Goal: Find contact information: Find contact information

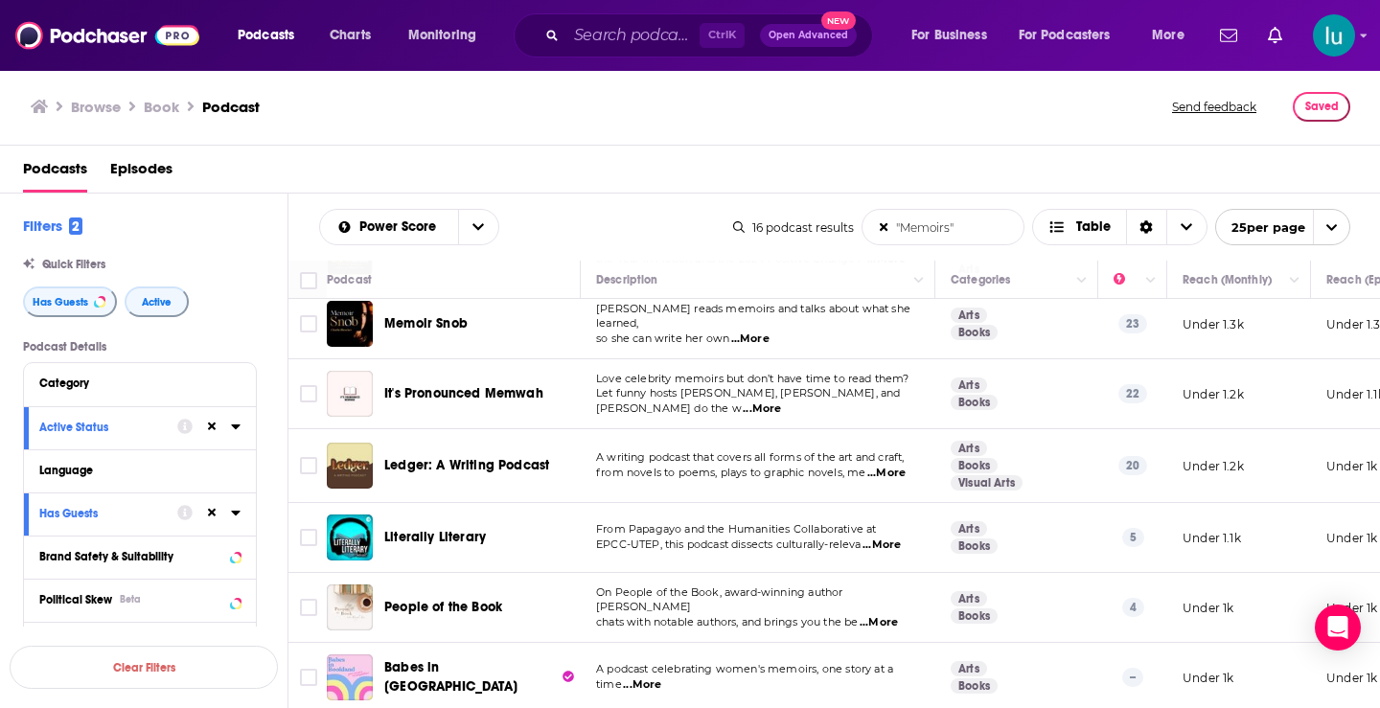
click at [880, 538] on span "...More" at bounding box center [881, 545] width 38 height 15
click at [886, 466] on span "...More" at bounding box center [886, 473] width 38 height 15
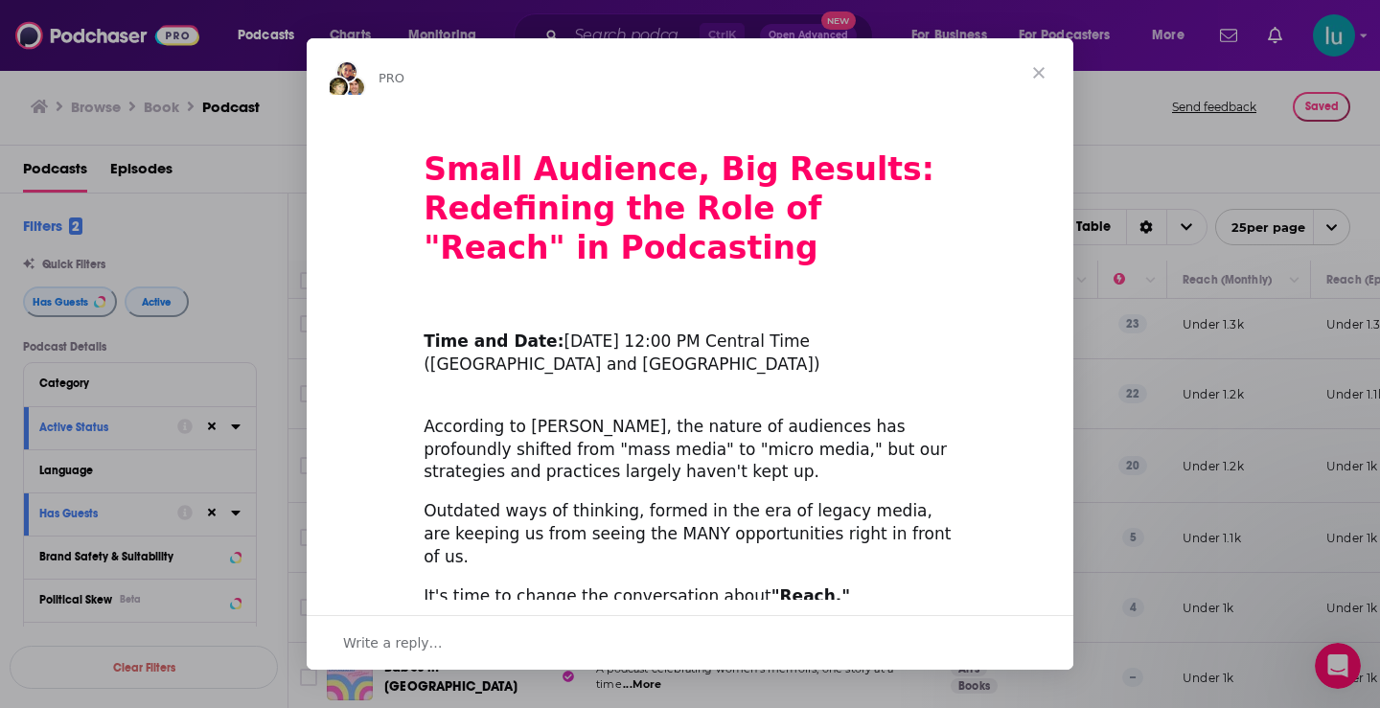
click at [1036, 74] on span "Close" at bounding box center [1038, 72] width 69 height 69
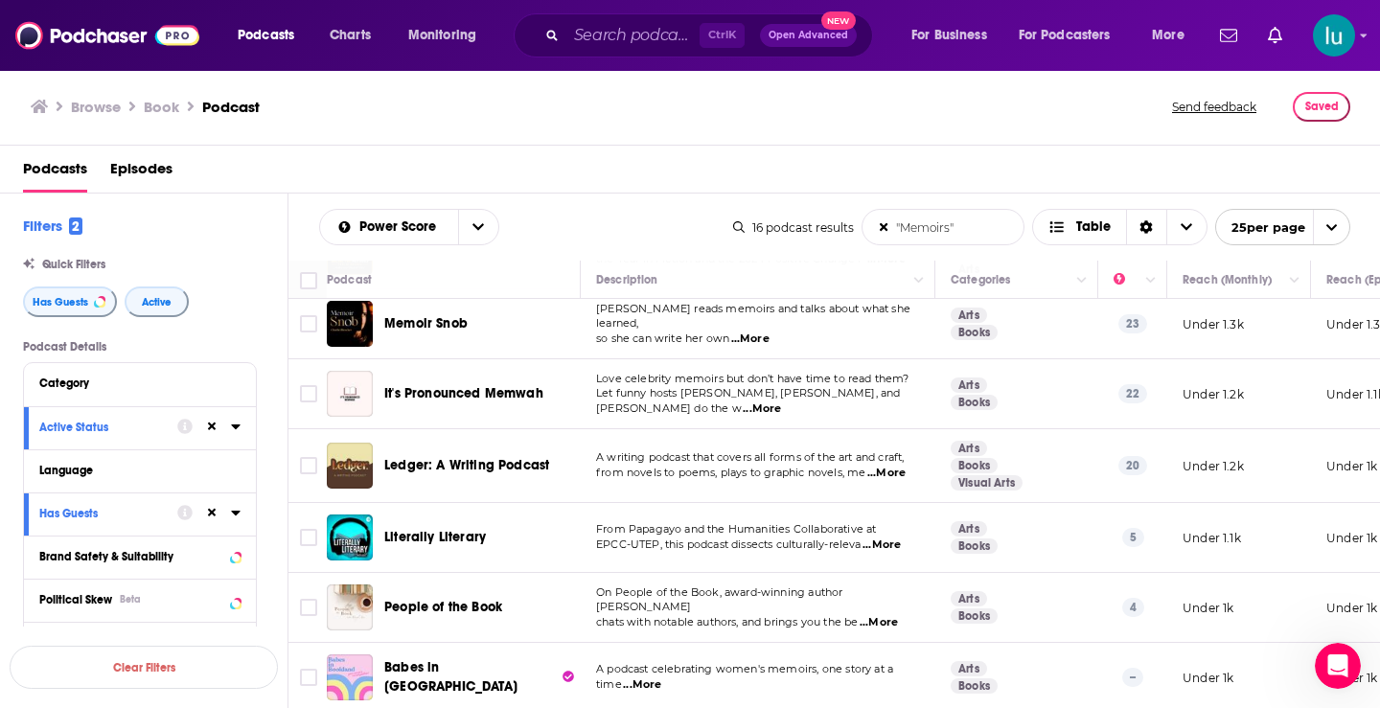
click at [896, 538] on span "...More" at bounding box center [881, 545] width 38 height 15
click at [898, 615] on span "...More" at bounding box center [878, 622] width 38 height 15
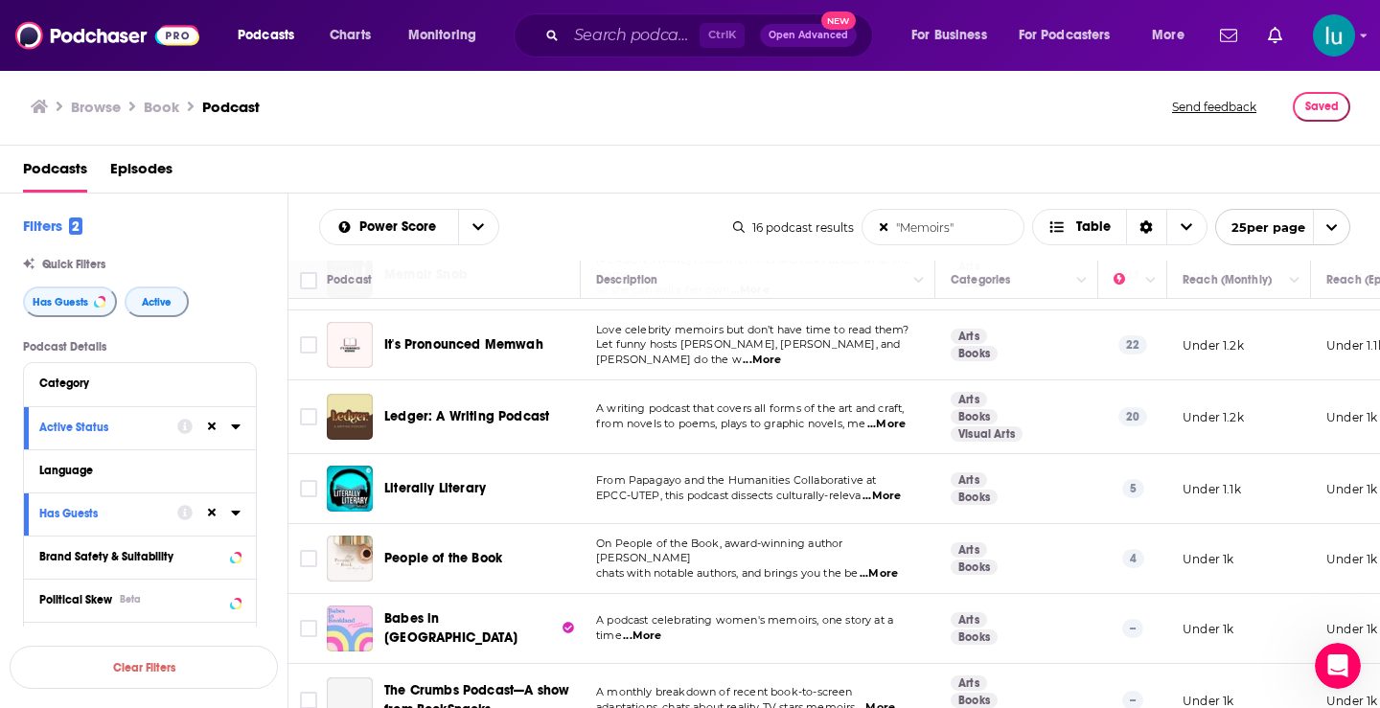
scroll to position [768, 0]
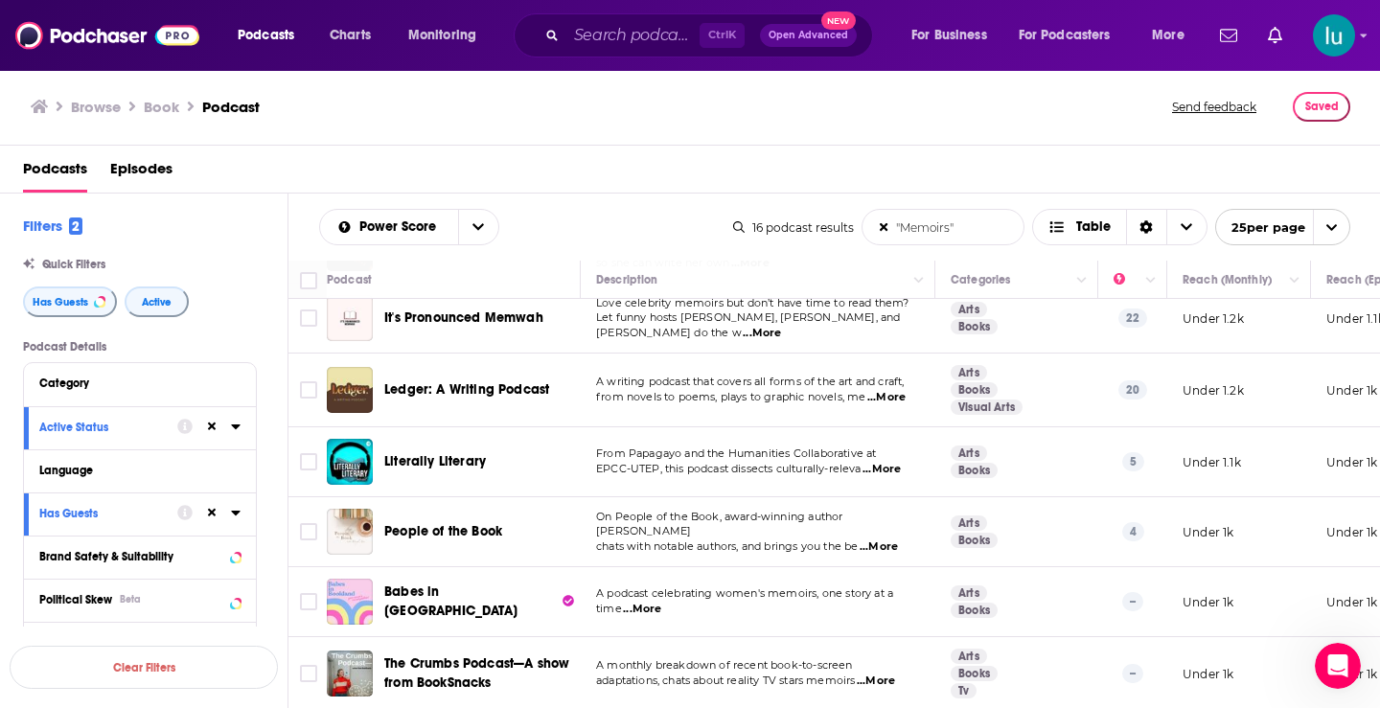
click at [645, 602] on span "...More" at bounding box center [642, 609] width 38 height 15
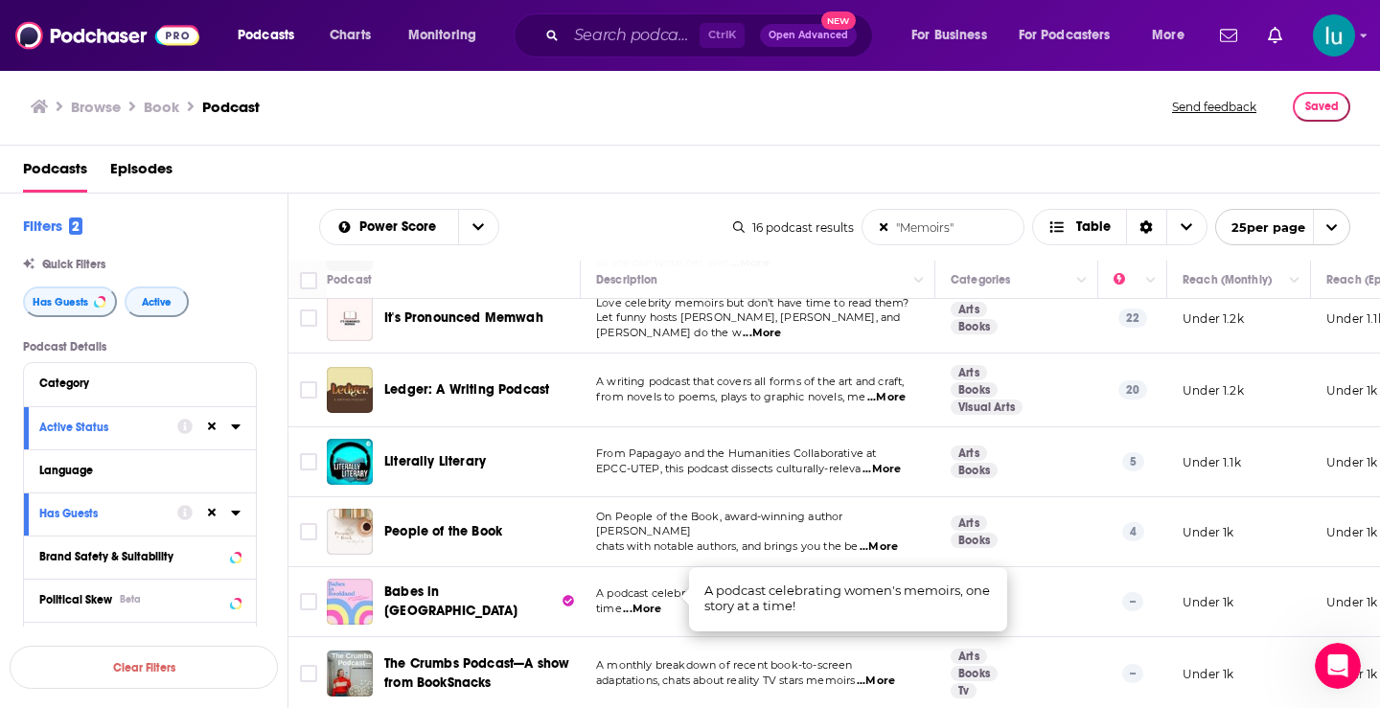
click at [893, 674] on span "...More" at bounding box center [876, 681] width 38 height 15
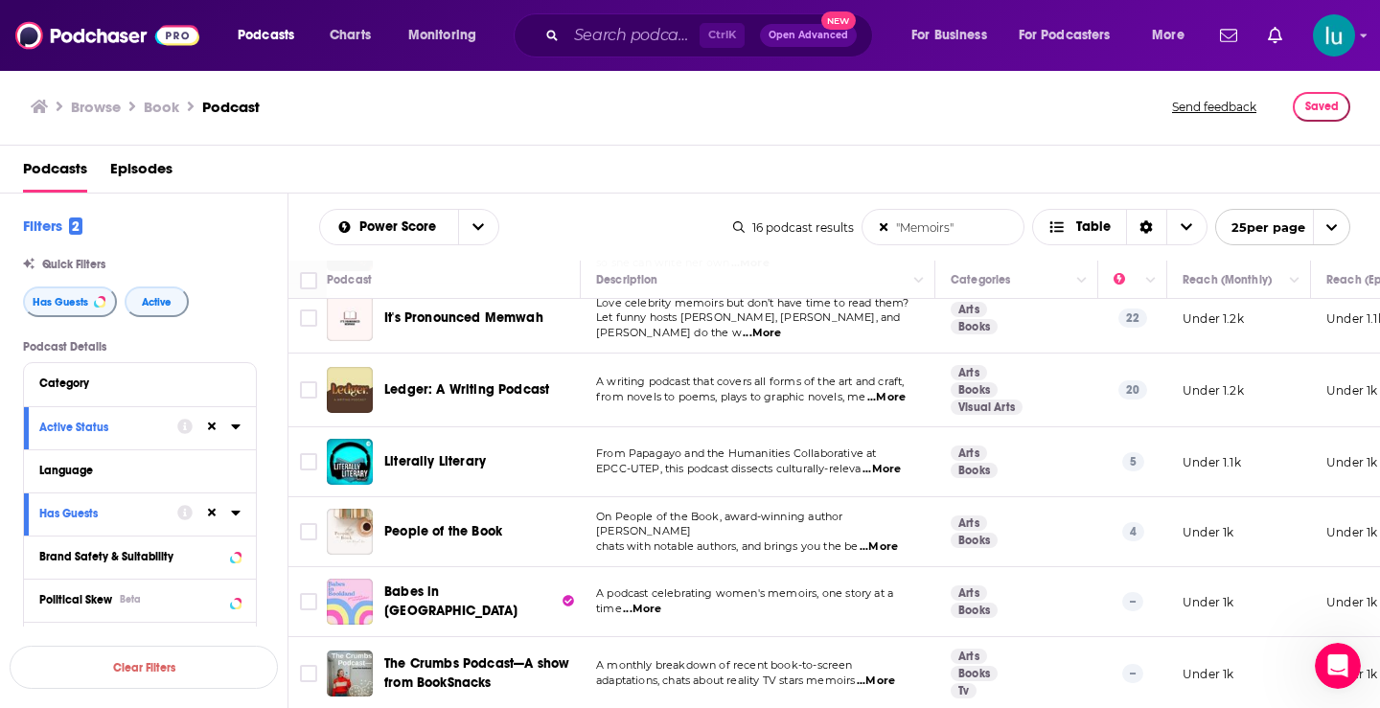
click at [485, 688] on td "The Crumbs Podcast—A show from BookSnacks" at bounding box center [454, 673] width 254 height 73
click at [308, 682] on td at bounding box center [307, 673] width 38 height 73
click at [500, 452] on div "Literally Literary" at bounding box center [483, 461] width 199 height 19
click at [343, 407] on td "Ledger: A Writing Podcast" at bounding box center [454, 391] width 254 height 74
click at [312, 407] on td at bounding box center [307, 391] width 38 height 74
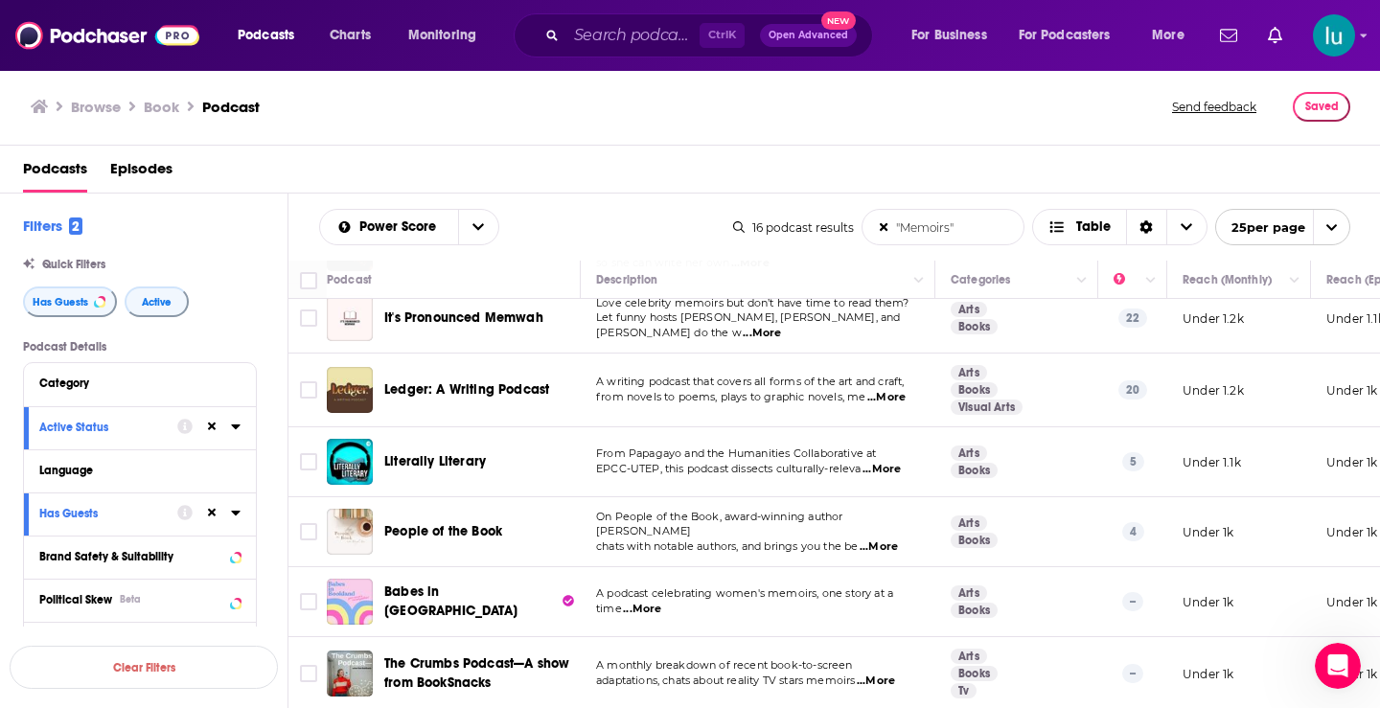
scroll to position [0, 0]
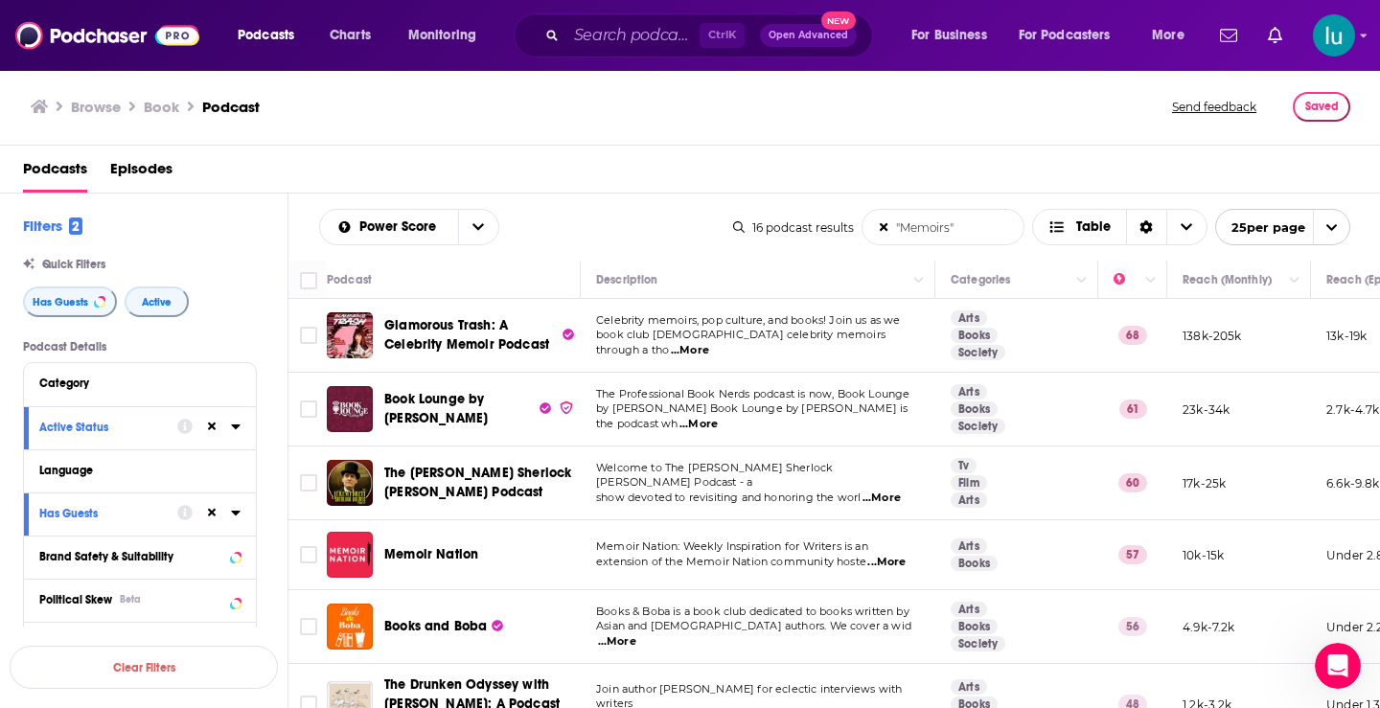
drag, startPoint x: 965, startPoint y: 236, endPoint x: 809, endPoint y: 225, distance: 156.5
click at [809, 225] on div "16 podcast results "Memoirs" List Search Input Search the results... Table 25 p…" at bounding box center [1041, 227] width 617 height 36
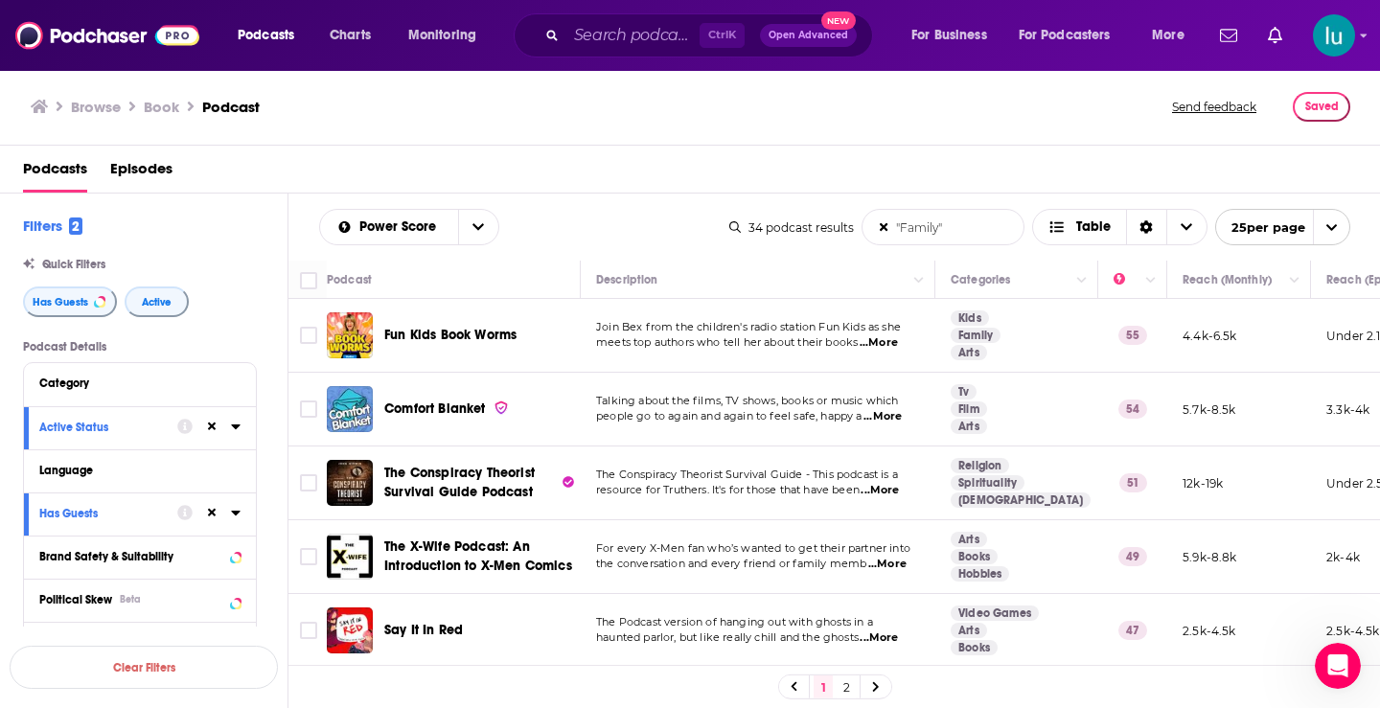
type input ""Family""
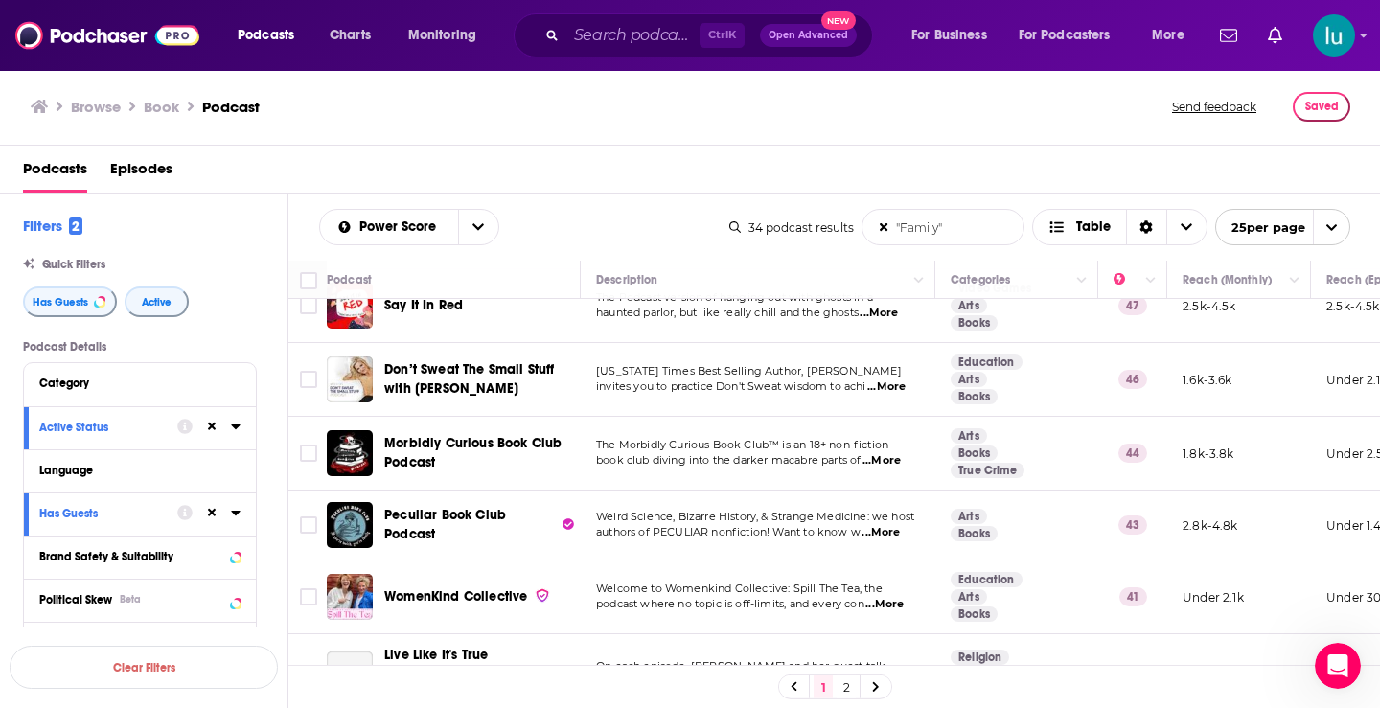
scroll to position [340, 0]
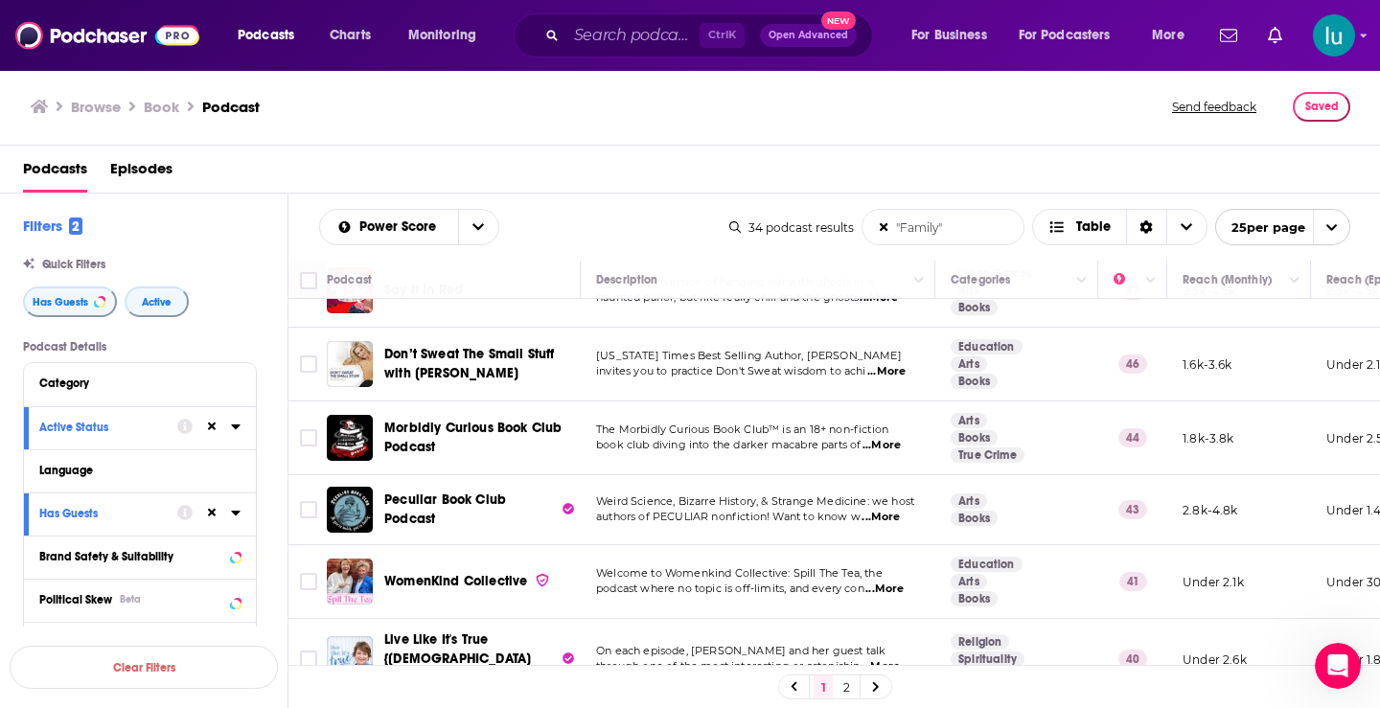
click at [900, 450] on span "...More" at bounding box center [881, 445] width 38 height 15
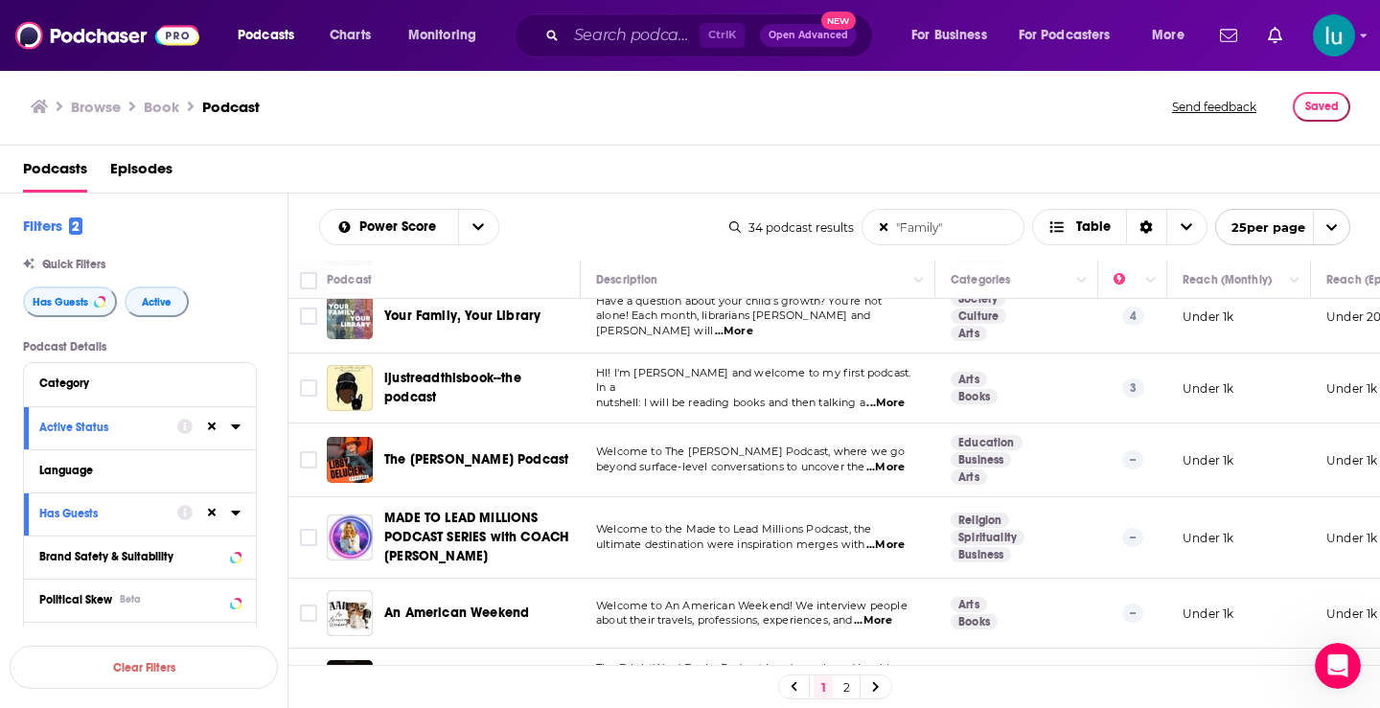
scroll to position [1345, 0]
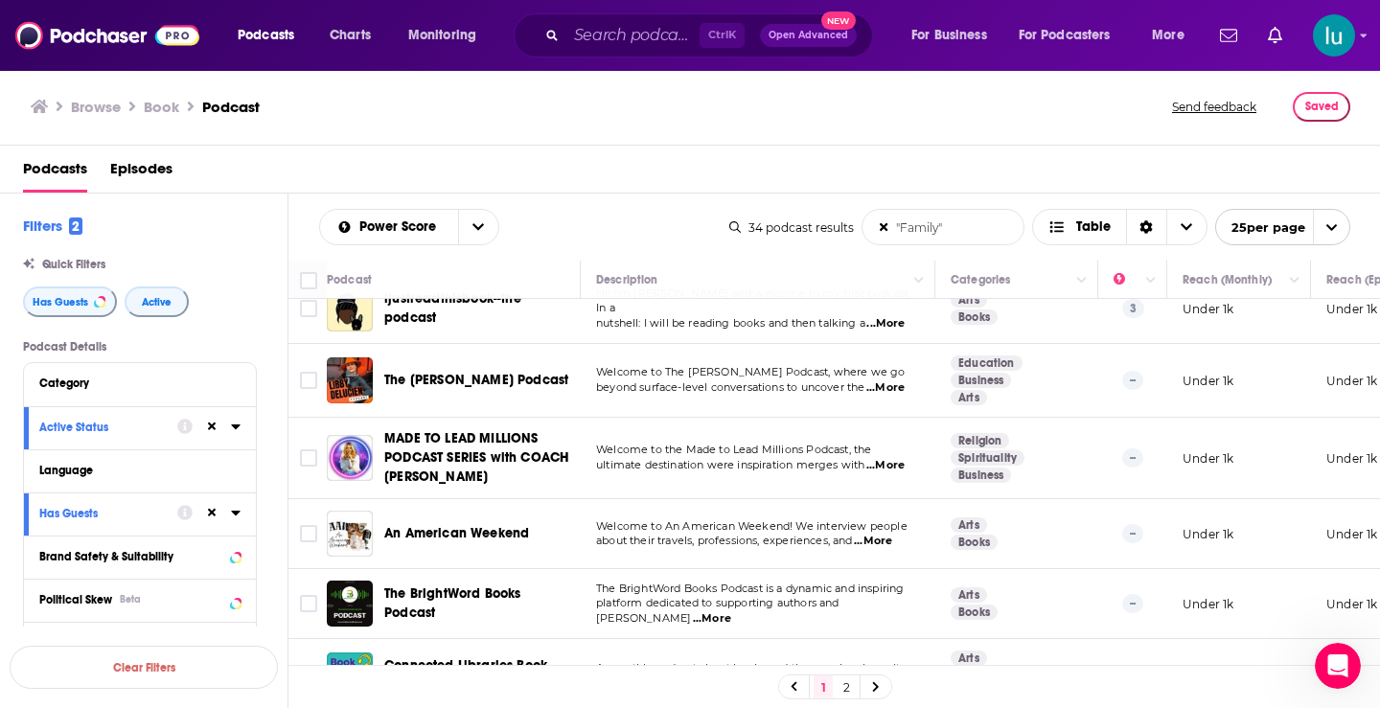
click at [892, 538] on span "...More" at bounding box center [873, 541] width 38 height 15
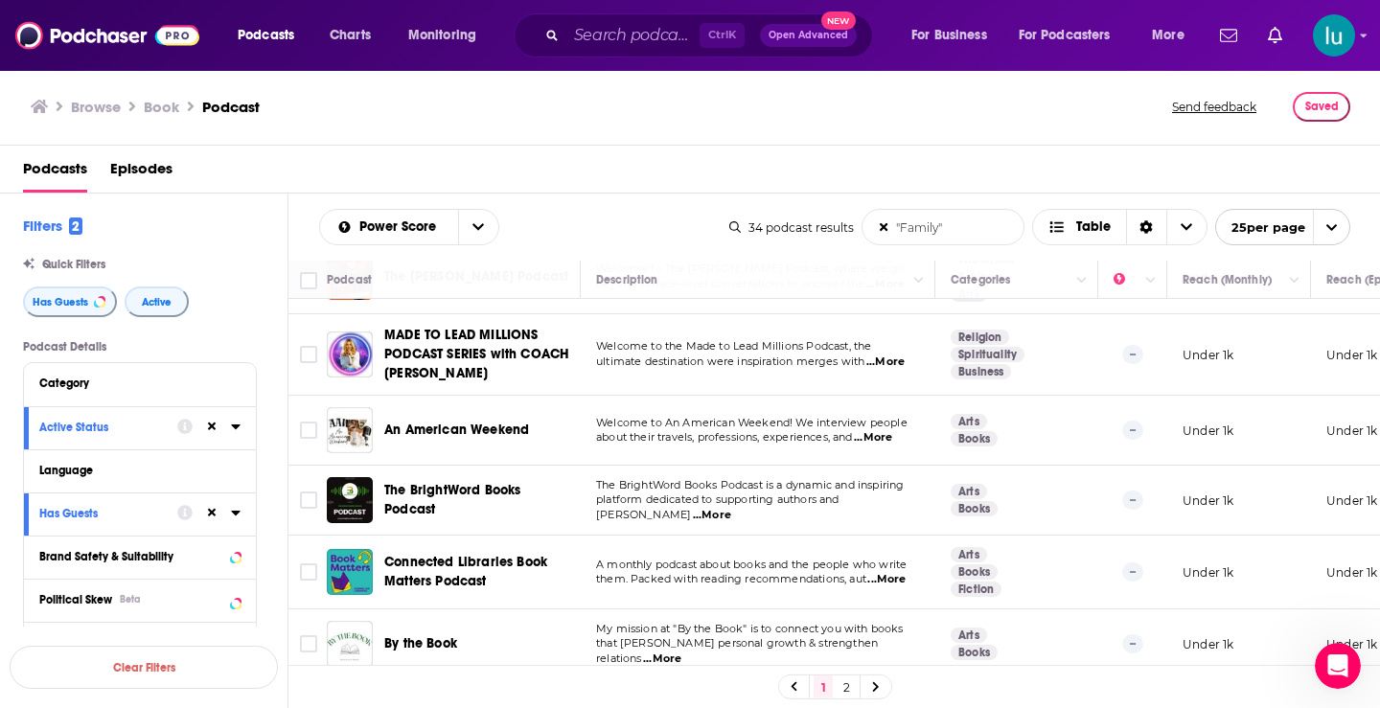
scroll to position [1463, 0]
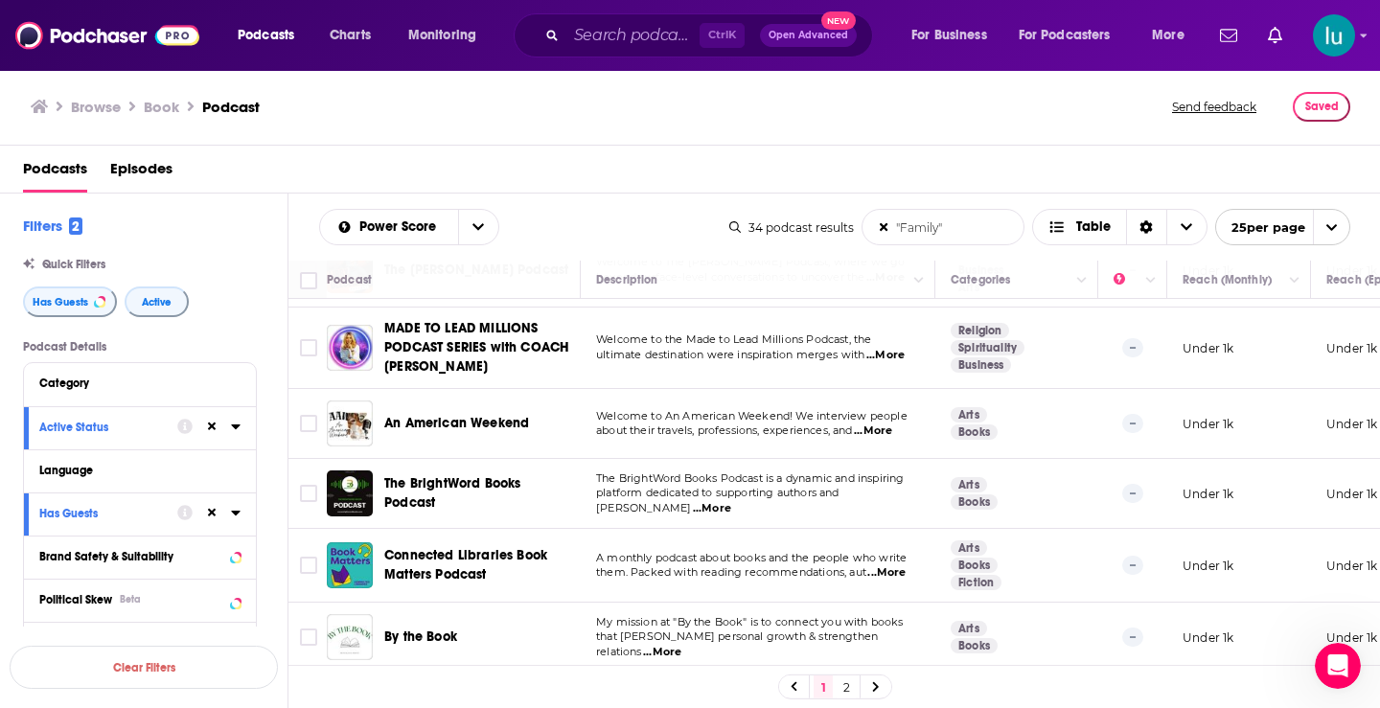
click at [681, 645] on span "...More" at bounding box center [662, 652] width 38 height 15
click at [878, 688] on icon at bounding box center [876, 687] width 6 height 10
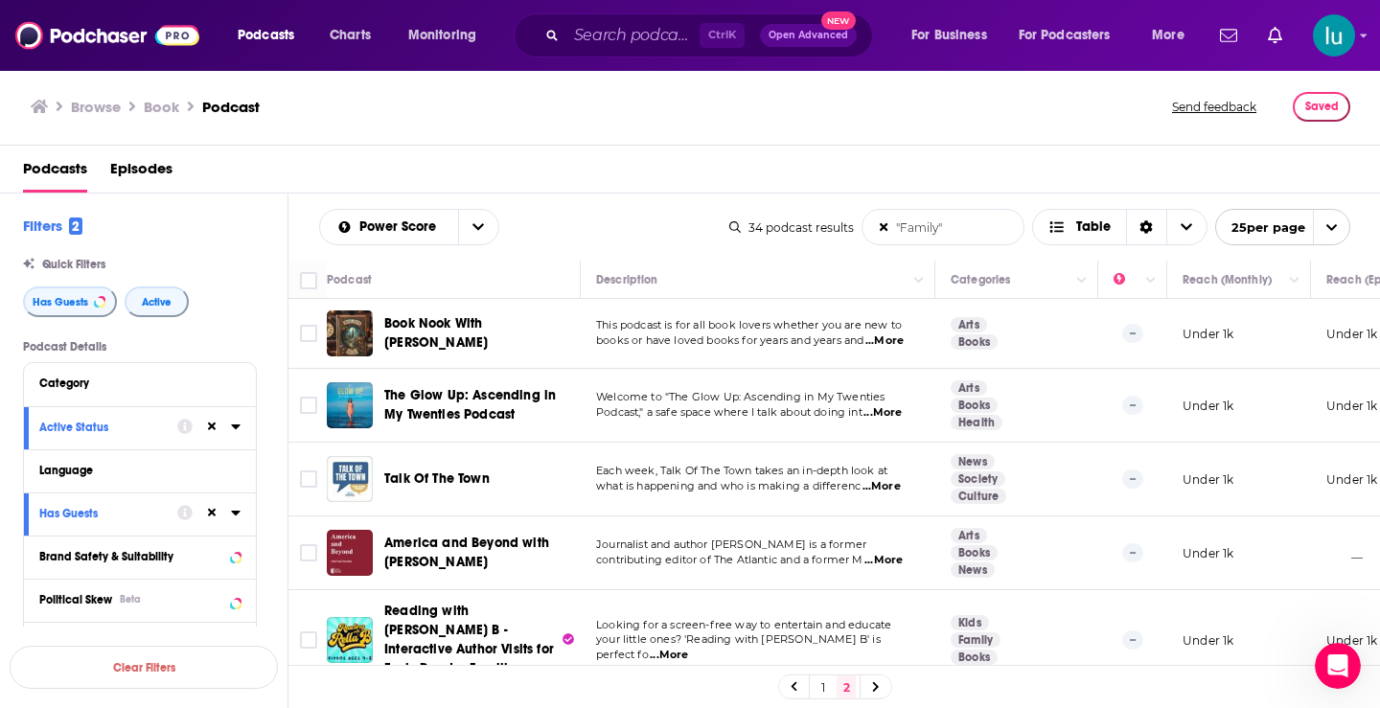
click at [887, 337] on span "...More" at bounding box center [884, 340] width 38 height 15
click at [886, 488] on span "...More" at bounding box center [881, 486] width 38 height 15
click at [892, 561] on span "...More" at bounding box center [883, 560] width 38 height 15
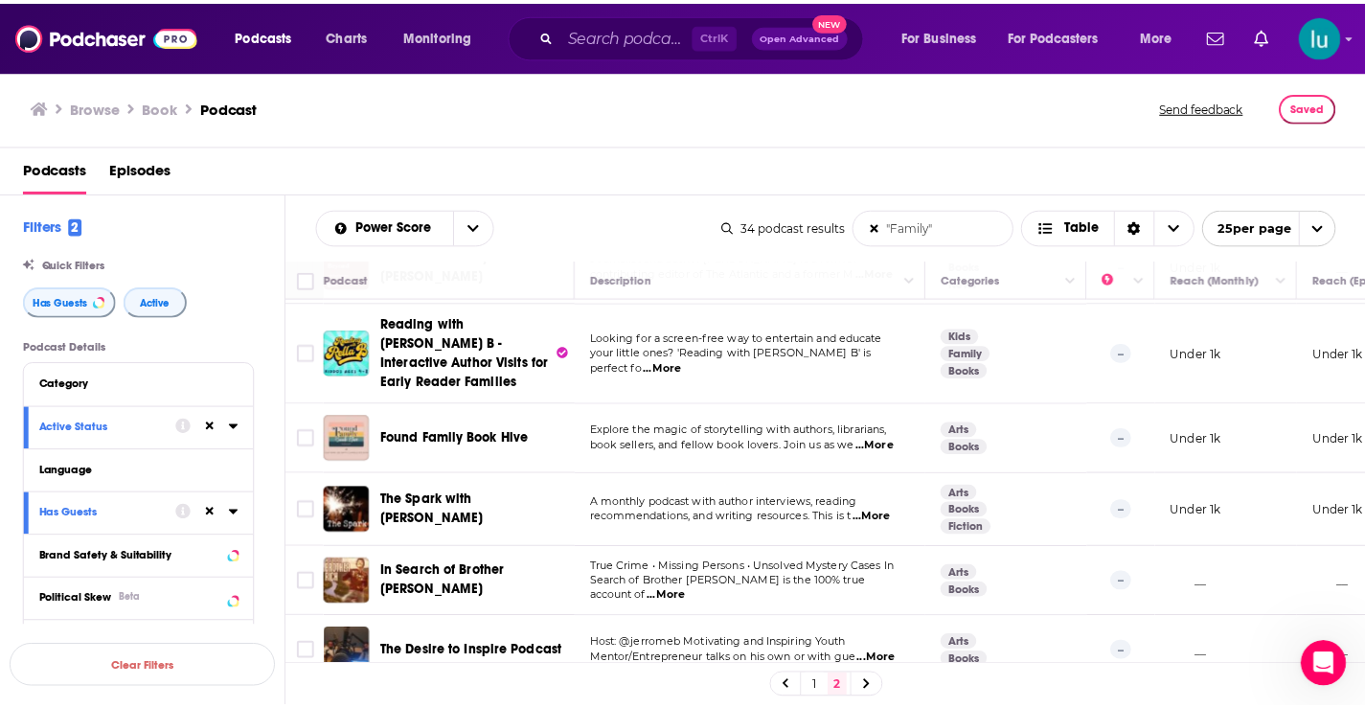
scroll to position [298, 0]
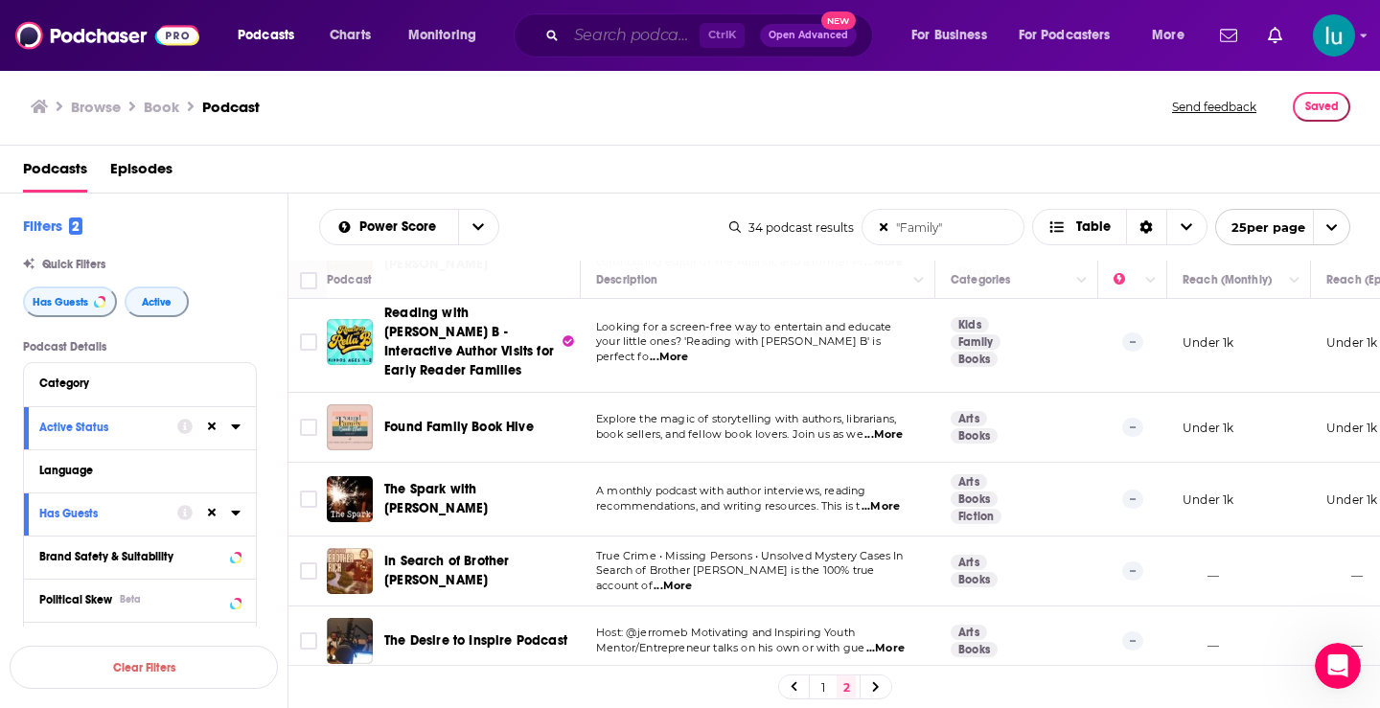
click at [650, 31] on input "Search podcasts, credits, & more..." at bounding box center [632, 35] width 133 height 31
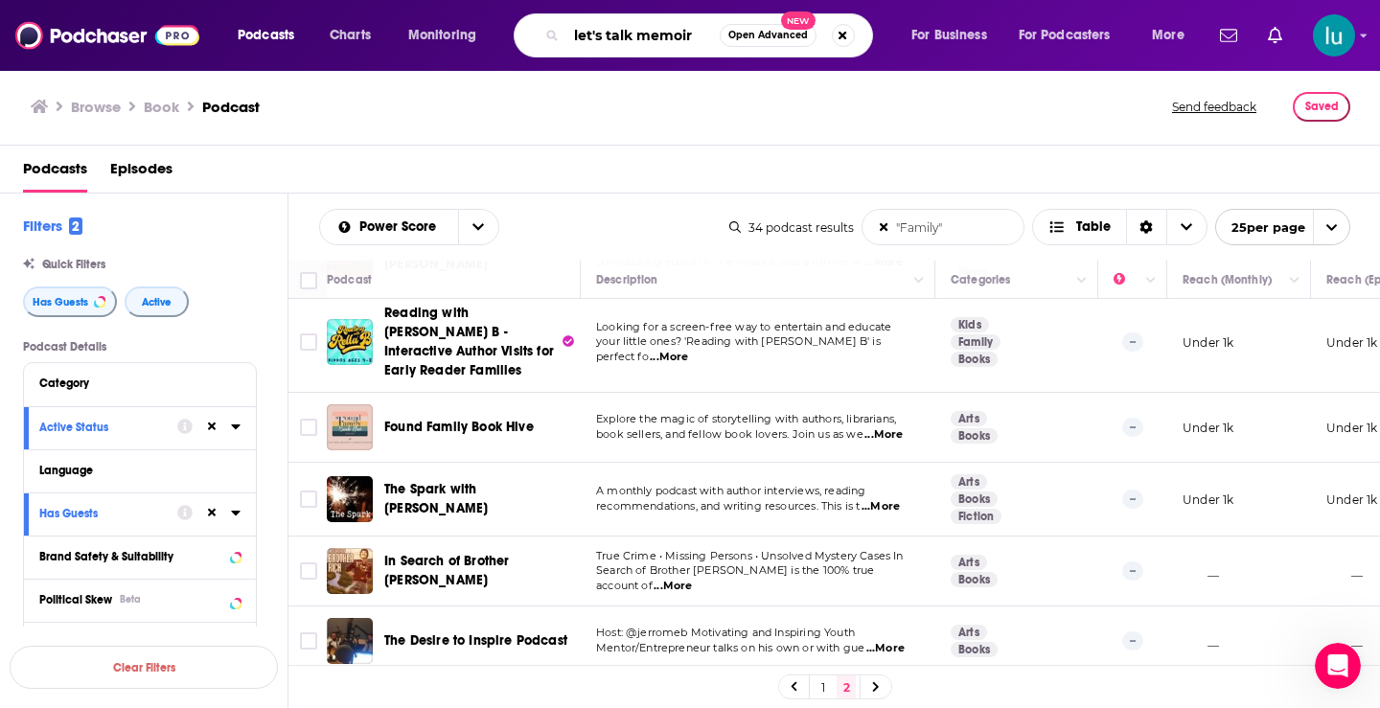
type input "let's talk memoir"
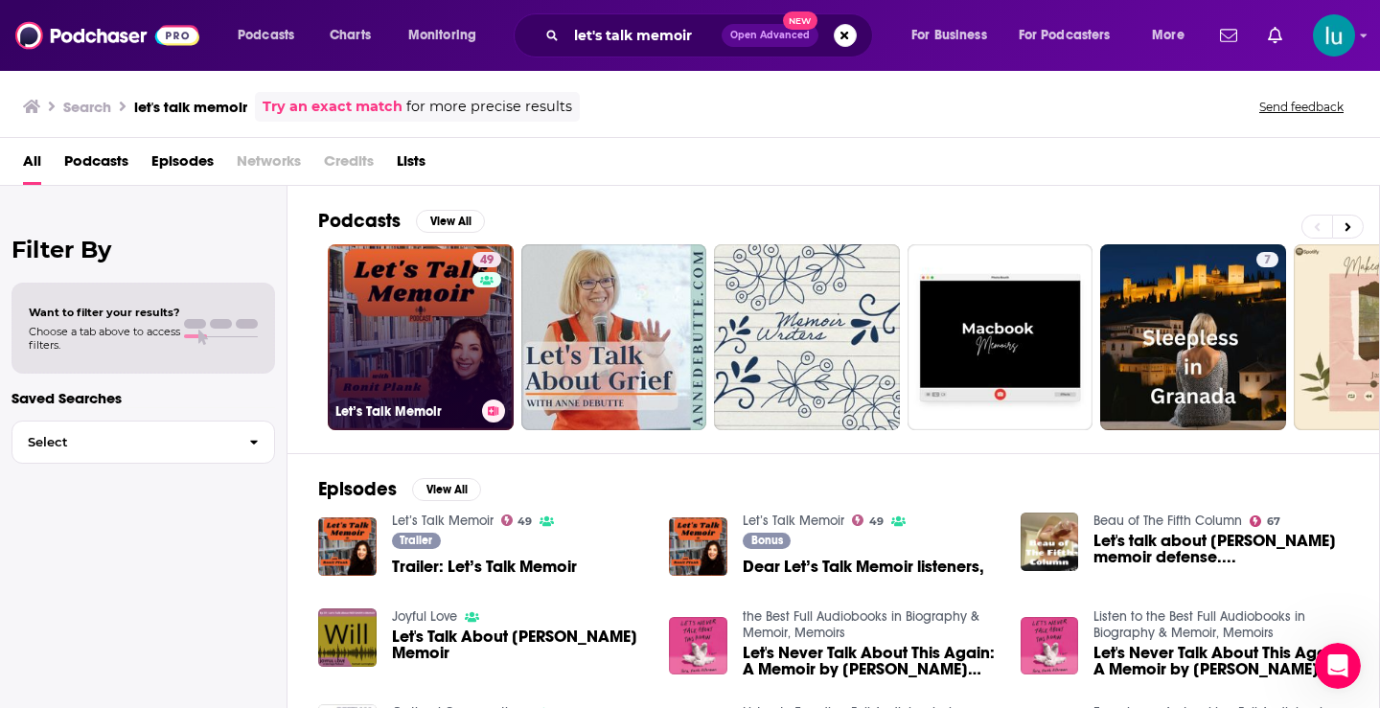
click at [440, 320] on link "49 Let’s Talk Memoir" at bounding box center [421, 337] width 186 height 186
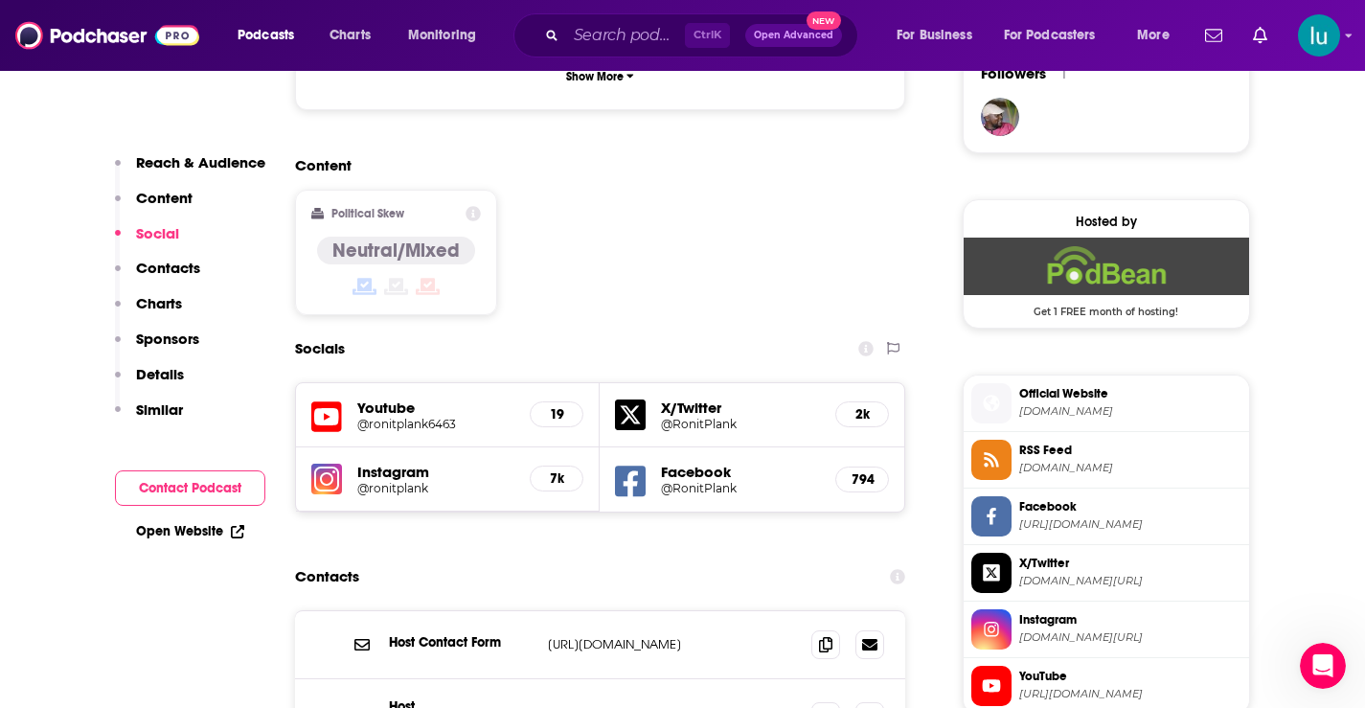
scroll to position [1441, 0]
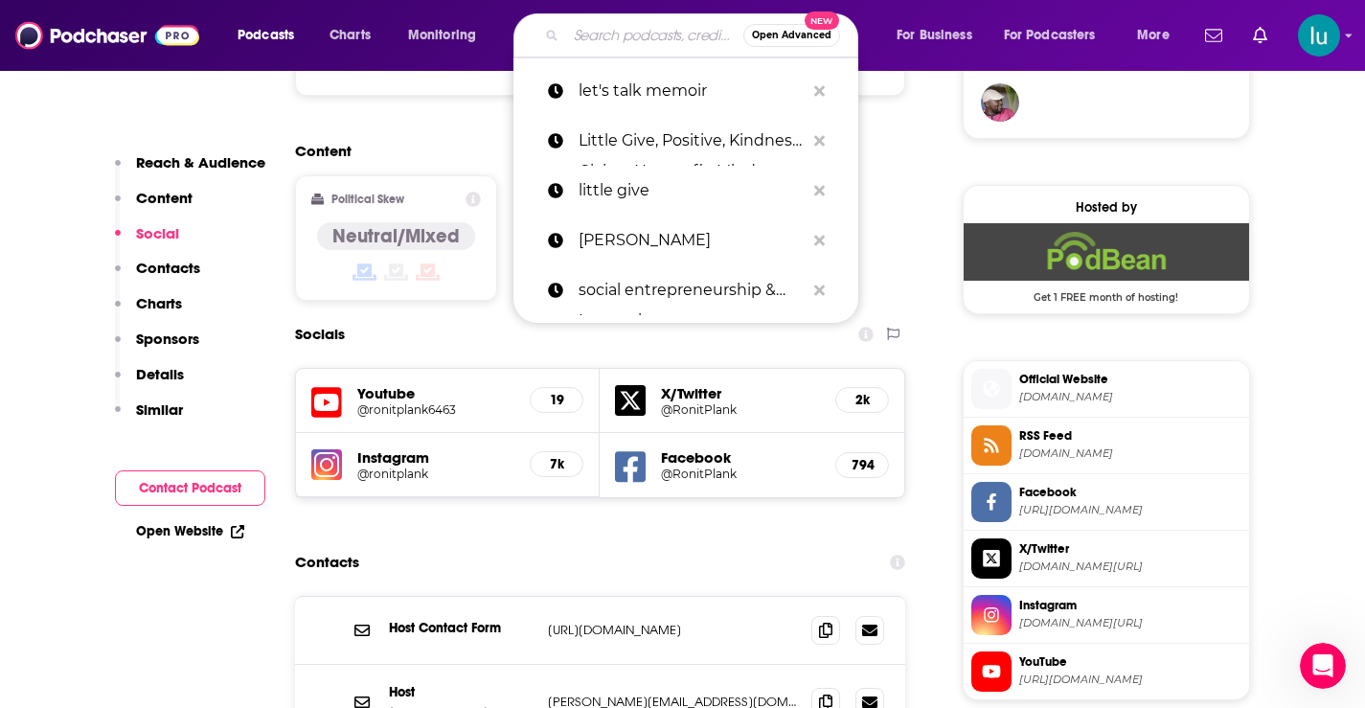
click at [584, 31] on input "Search podcasts, credits, & more..." at bounding box center [654, 35] width 177 height 31
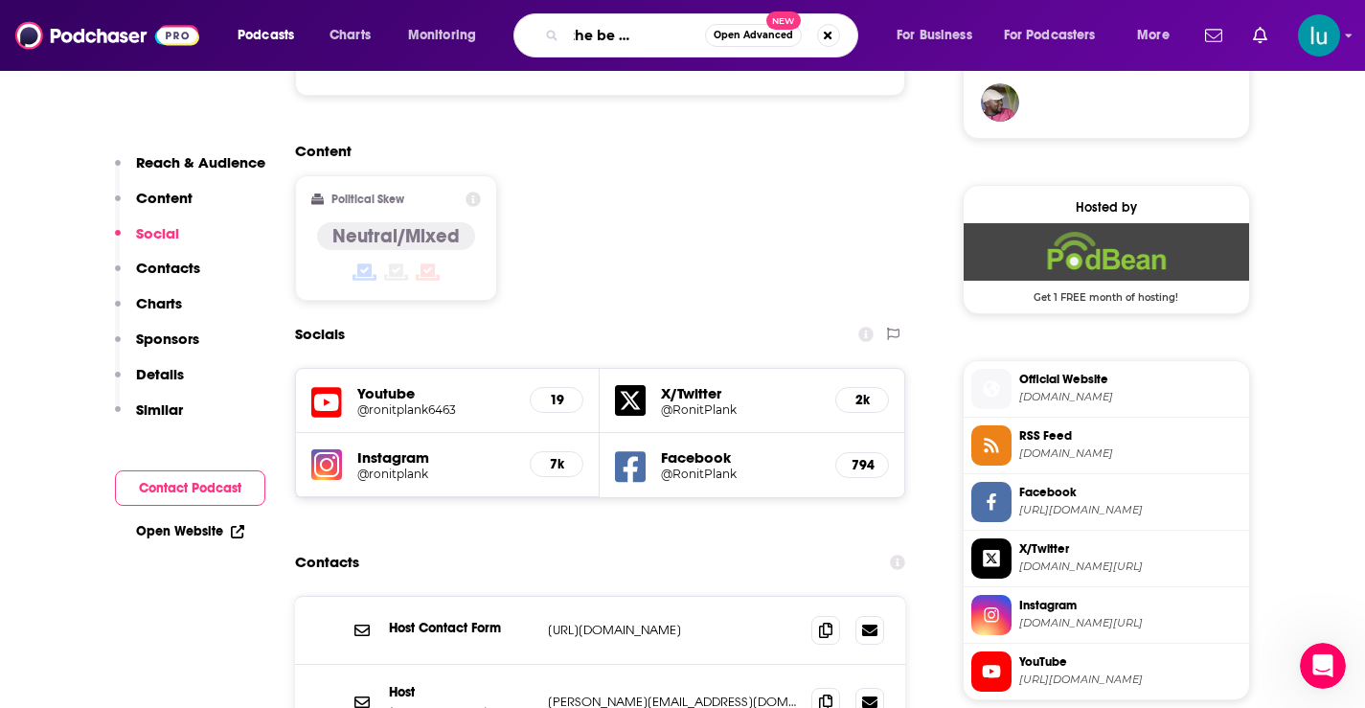
type input "life will the be death of me"
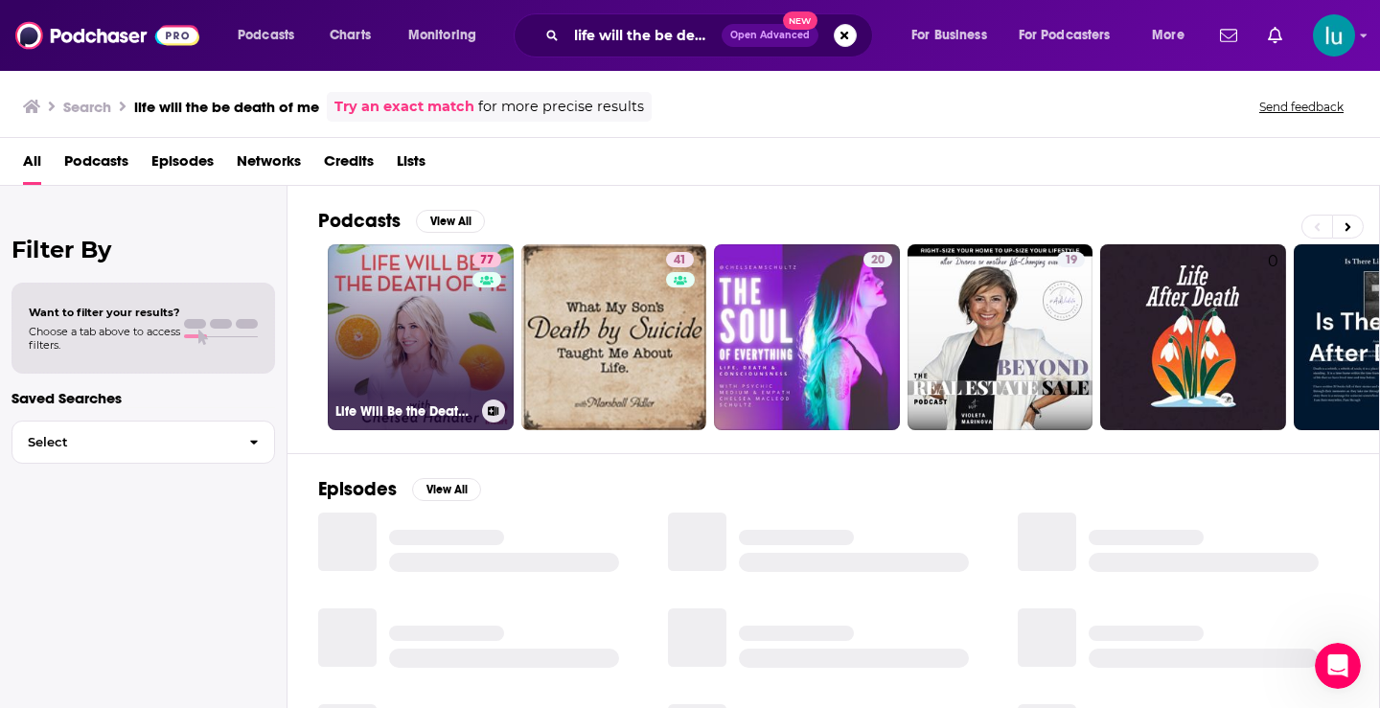
click at [428, 326] on link "77 Life Will Be the Death of Me with [PERSON_NAME]" at bounding box center [421, 337] width 186 height 186
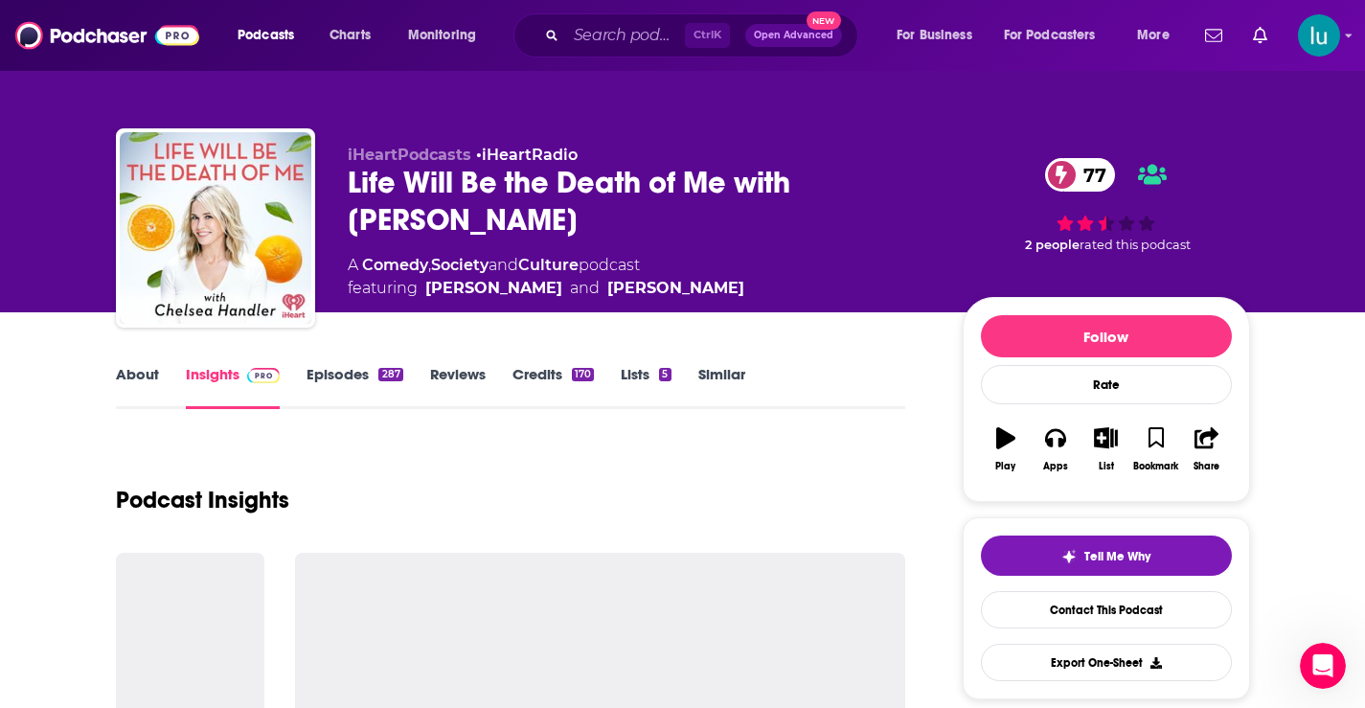
click at [146, 373] on link "About" at bounding box center [137, 387] width 43 height 44
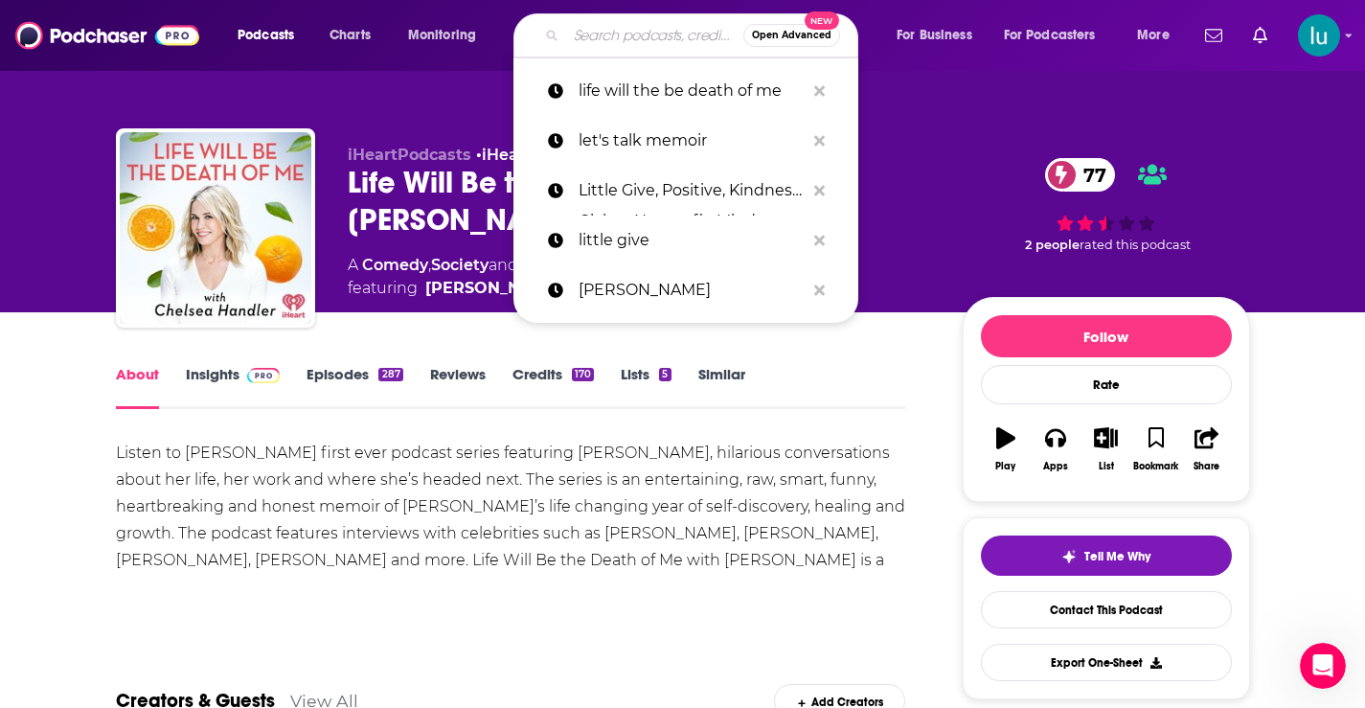
click at [609, 42] on input "Search podcasts, credits, & more..." at bounding box center [654, 35] width 177 height 31
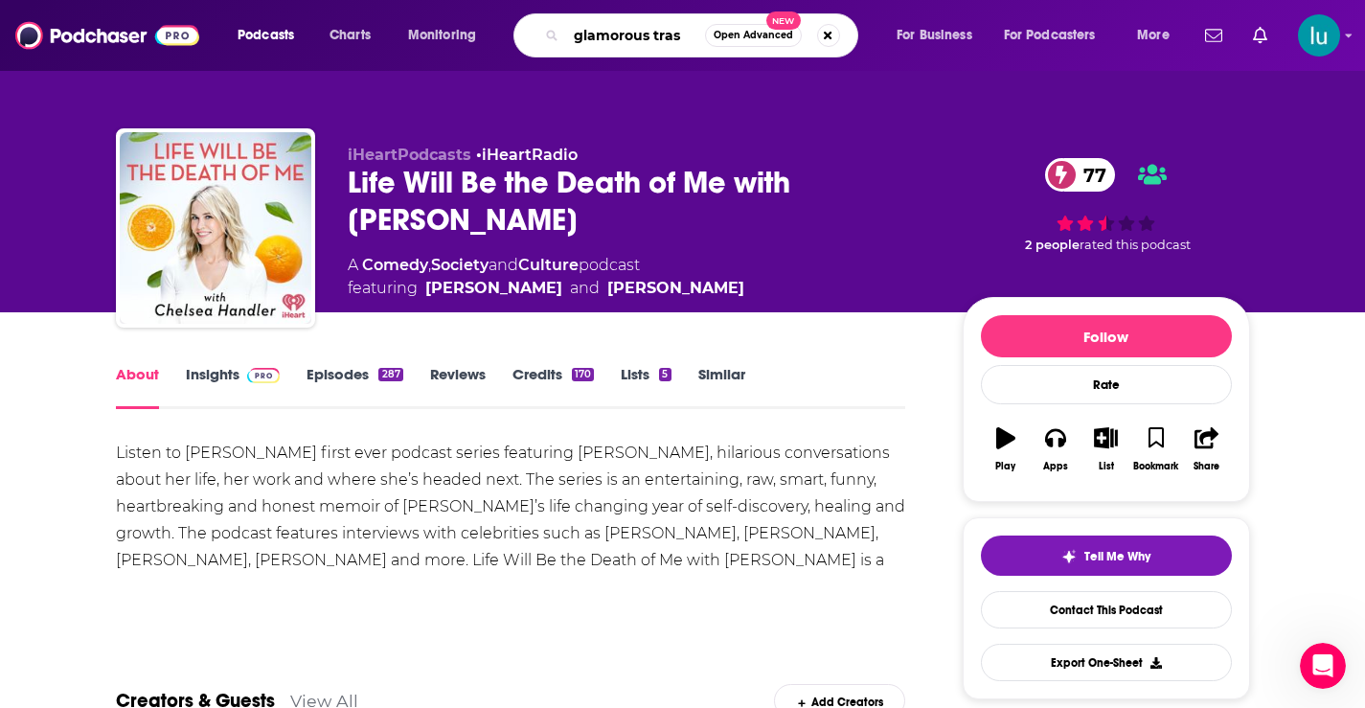
type input "glamorous trash"
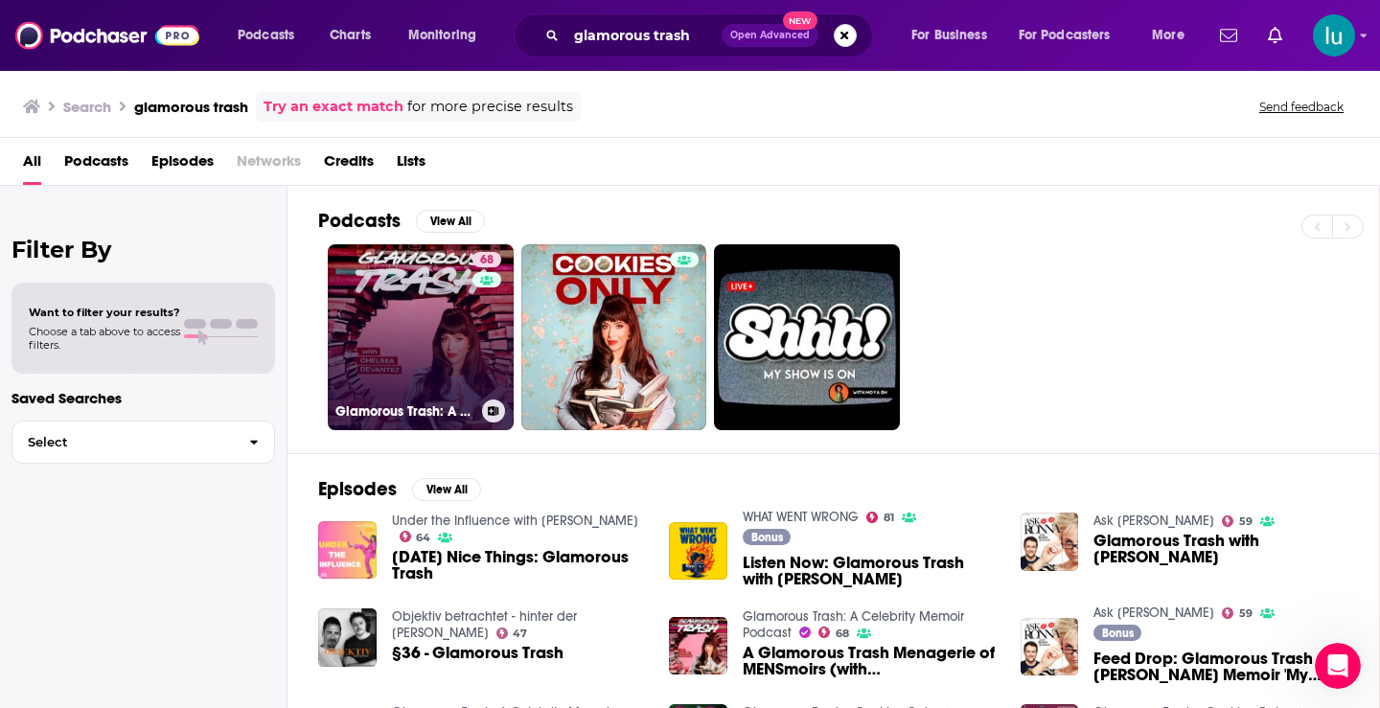
click at [409, 333] on link "68 Glamorous Trash: A Celebrity Memoir Podcast" at bounding box center [421, 337] width 186 height 186
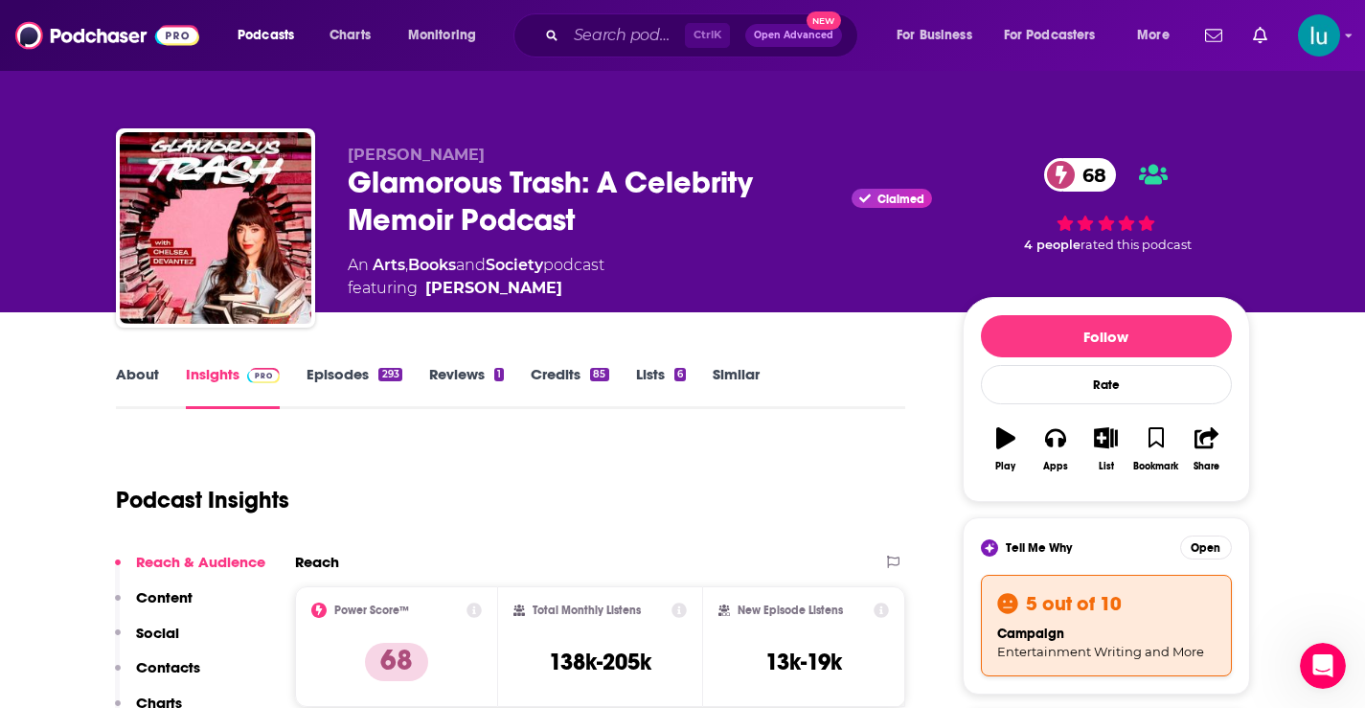
click at [141, 375] on link "About" at bounding box center [137, 387] width 43 height 44
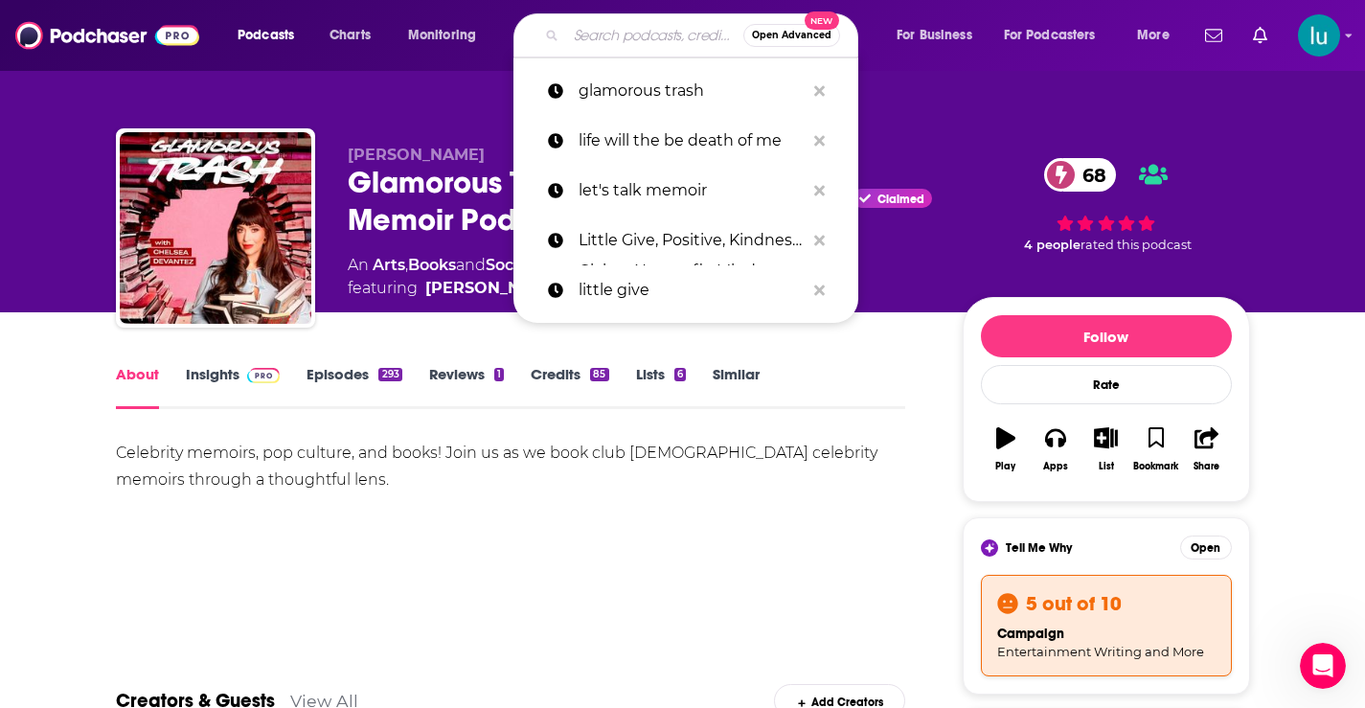
click at [605, 37] on input "Search podcasts, credits, & more..." at bounding box center [654, 35] width 177 height 31
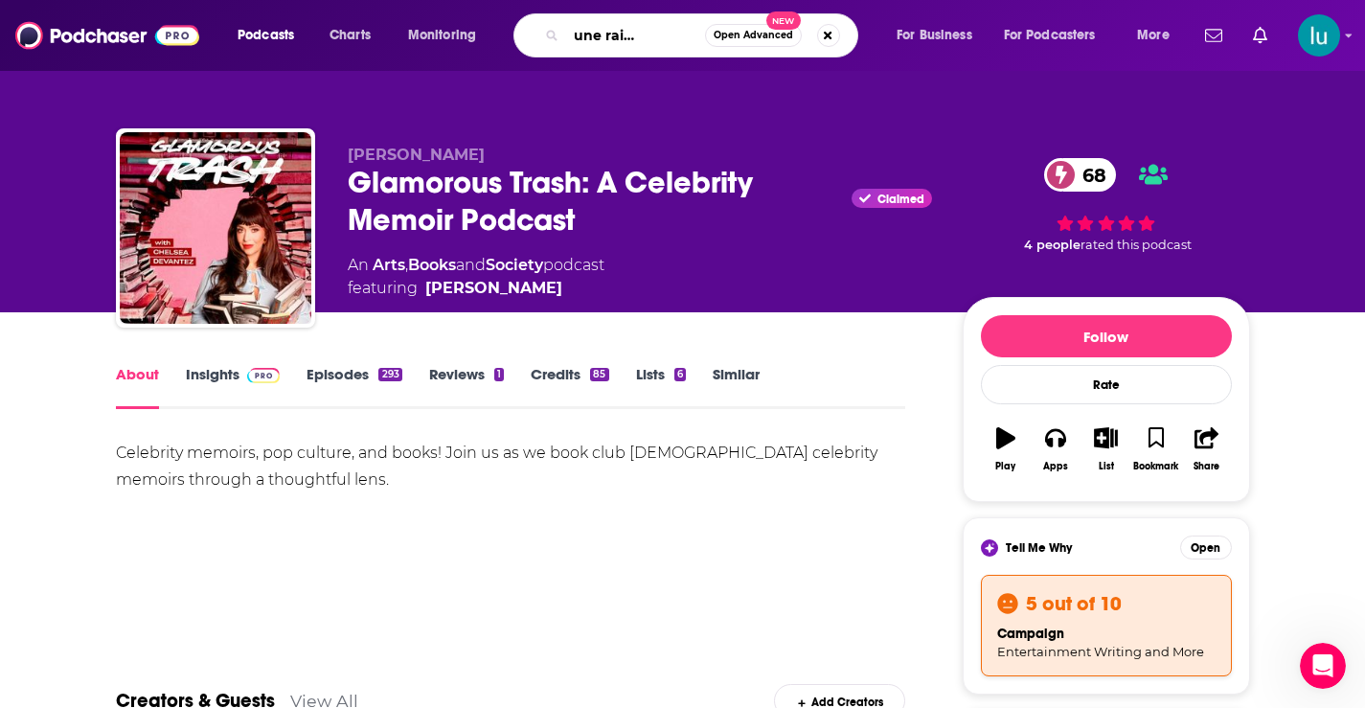
type input "born in june raised in april"
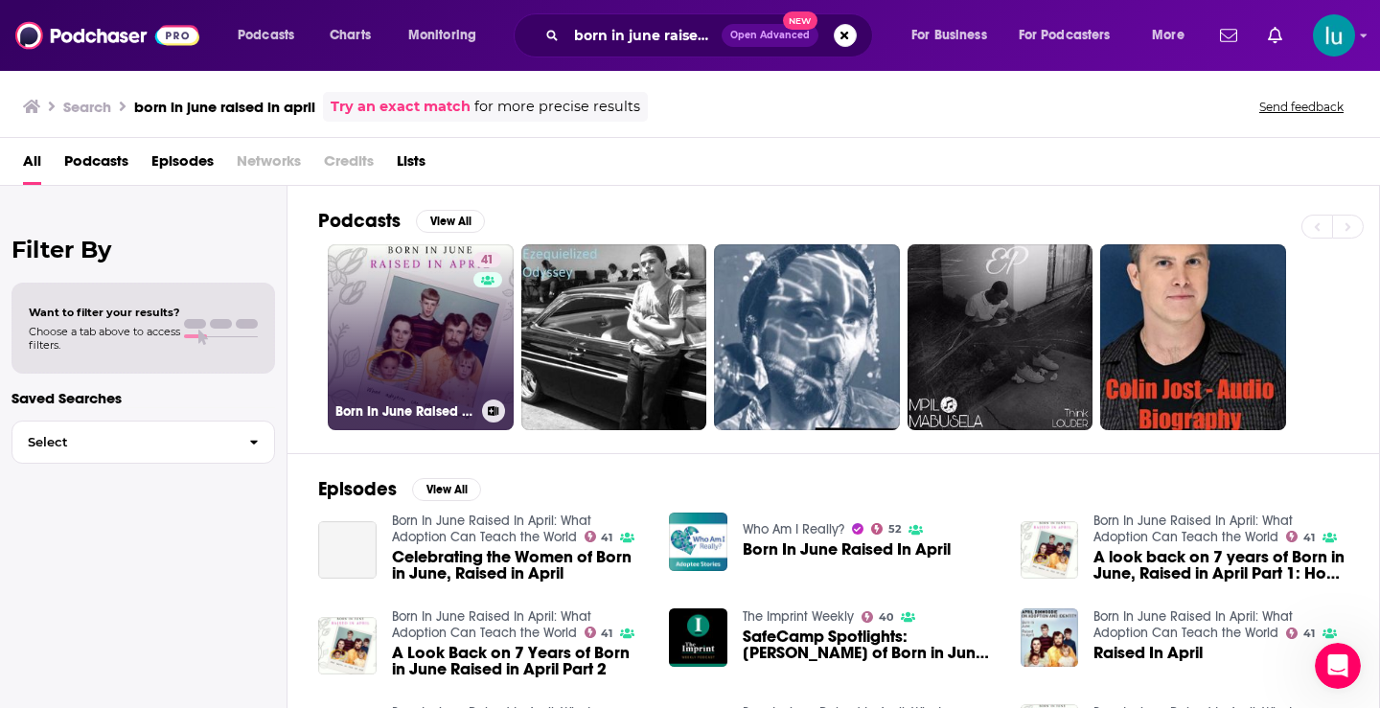
click at [426, 307] on link "41 Born In June Raised In April: What Adoption Can Teach the World" at bounding box center [421, 337] width 186 height 186
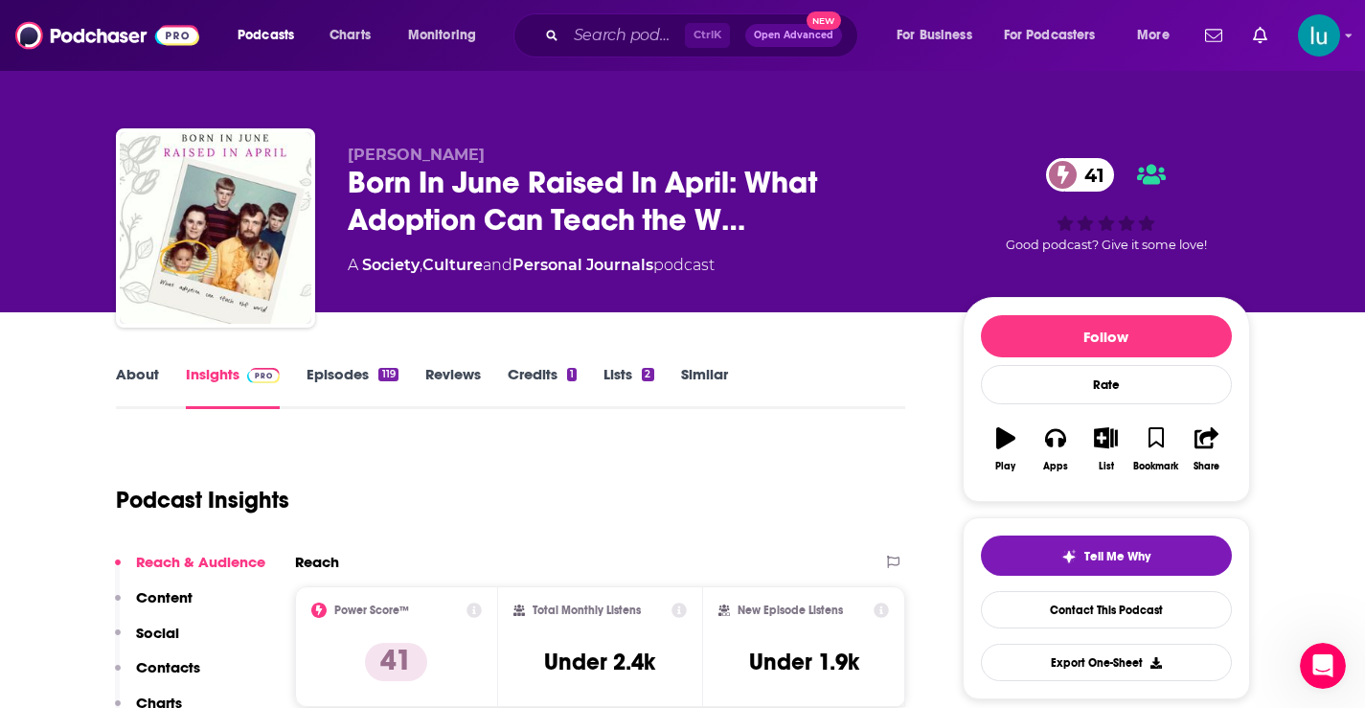
click at [127, 375] on link "About" at bounding box center [137, 387] width 43 height 44
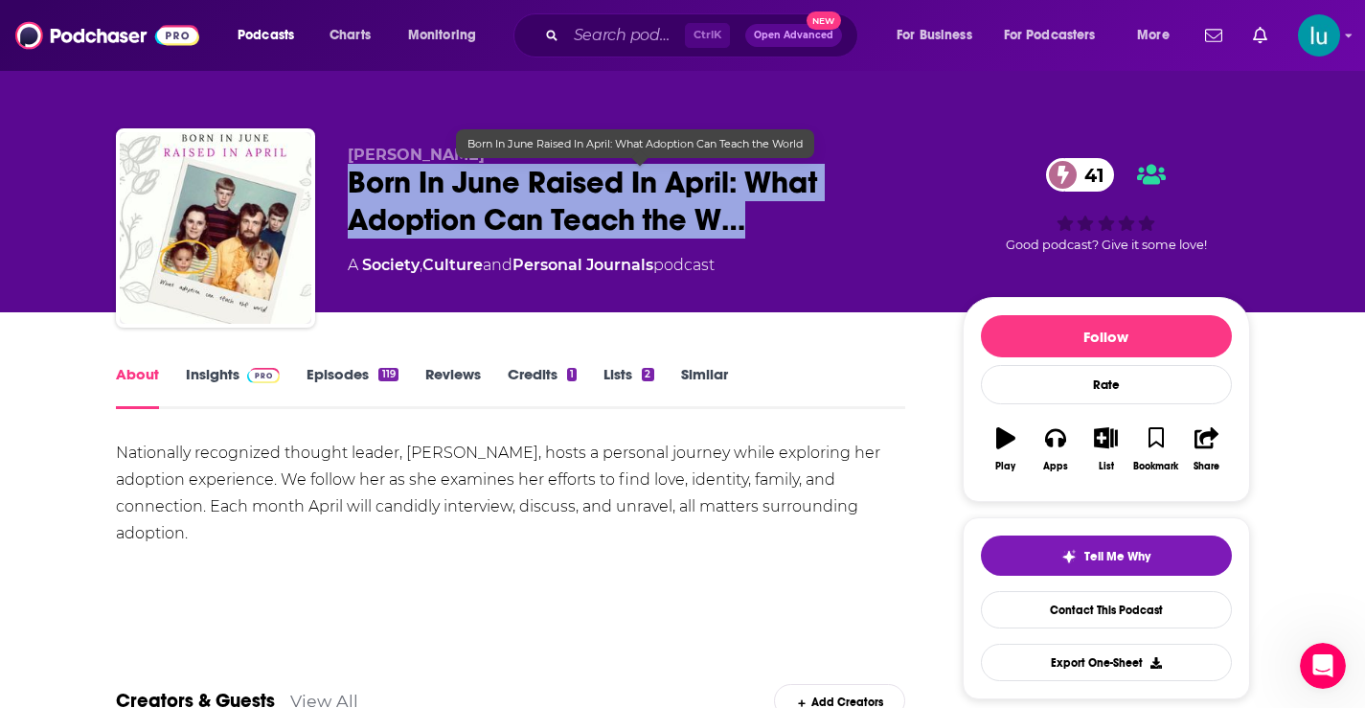
drag, startPoint x: 350, startPoint y: 169, endPoint x: 755, endPoint y: 215, distance: 407.9
click at [755, 215] on span "Born In June Raised In April: What Adoption Can Teach the W…" at bounding box center [640, 201] width 584 height 75
copy h1 "Born In June Raised In April: What Adoption Can Teach the W…"
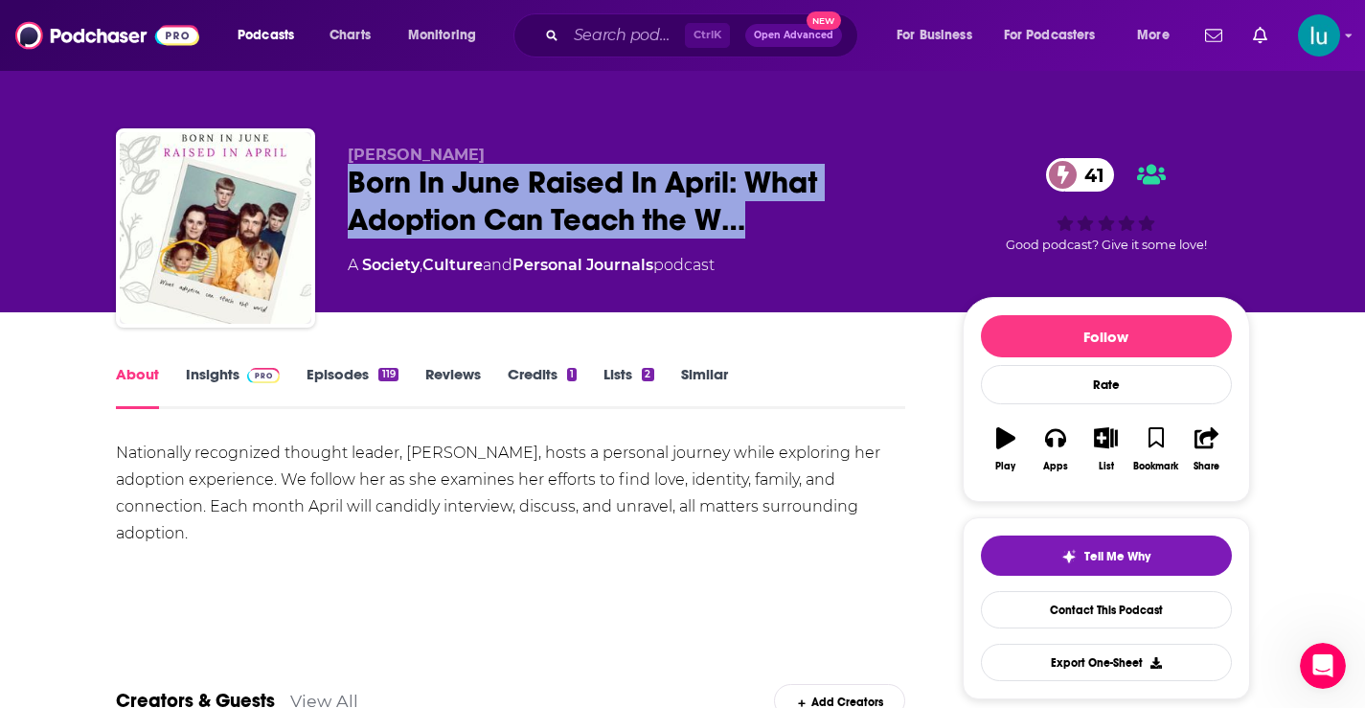
click at [214, 372] on link "Insights" at bounding box center [233, 387] width 95 height 44
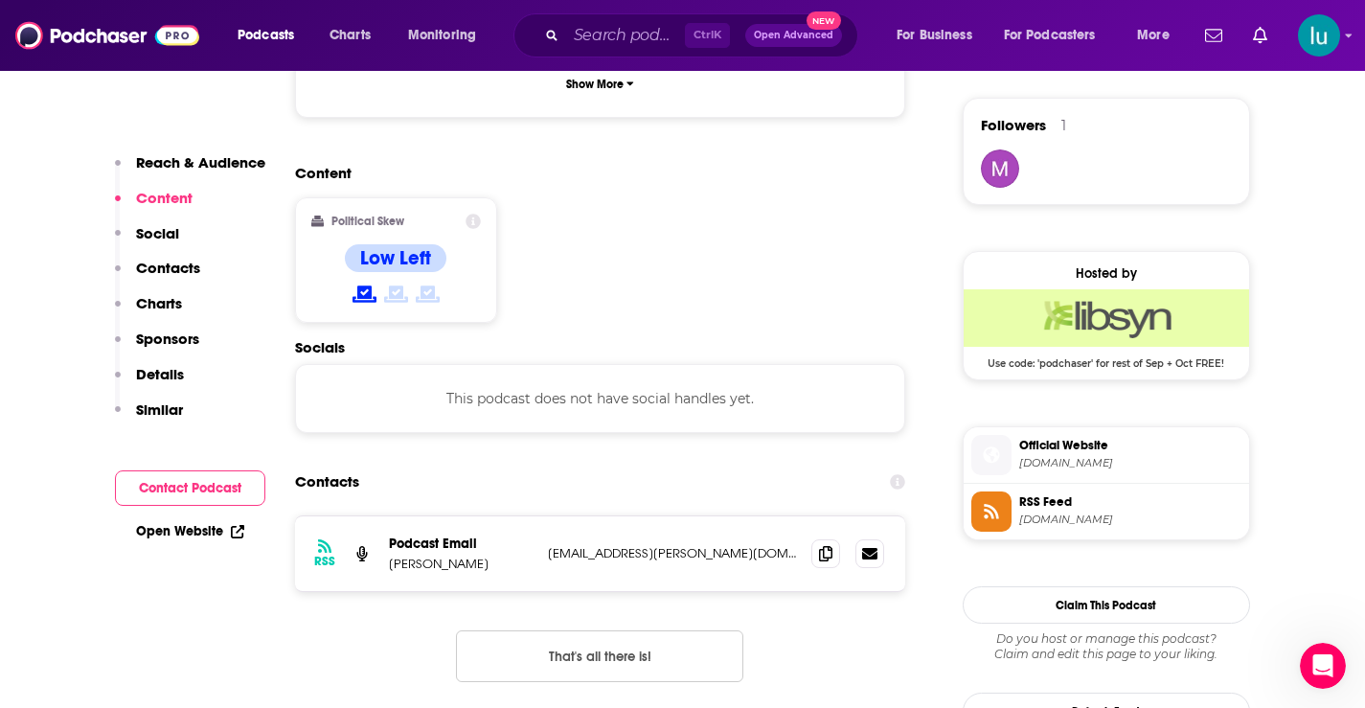
scroll to position [1389, 0]
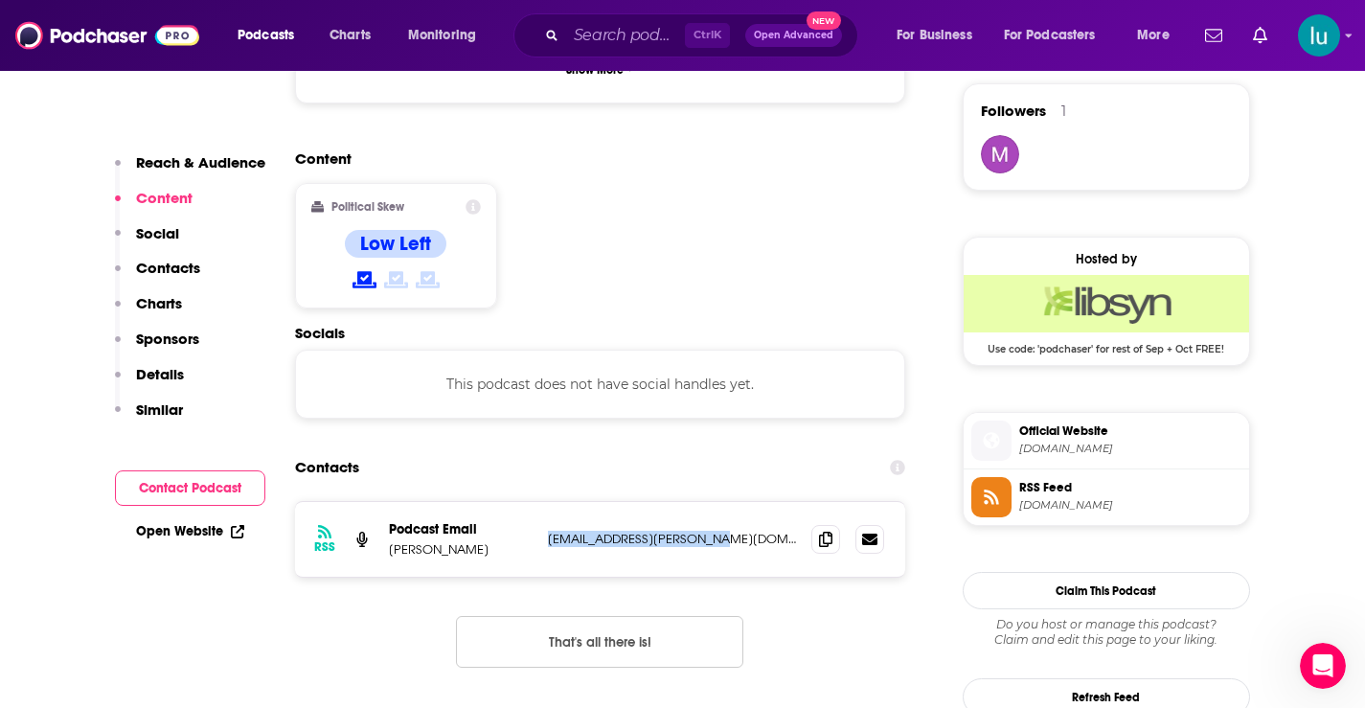
drag, startPoint x: 717, startPoint y: 469, endPoint x: 551, endPoint y: 477, distance: 166.0
click at [541, 502] on div "RSS Podcast Email [PERSON_NAME] [EMAIL_ADDRESS][PERSON_NAME][DOMAIN_NAME] [DOMA…" at bounding box center [600, 539] width 611 height 75
copy p "[EMAIL_ADDRESS][PERSON_NAME][DOMAIN_NAME]"
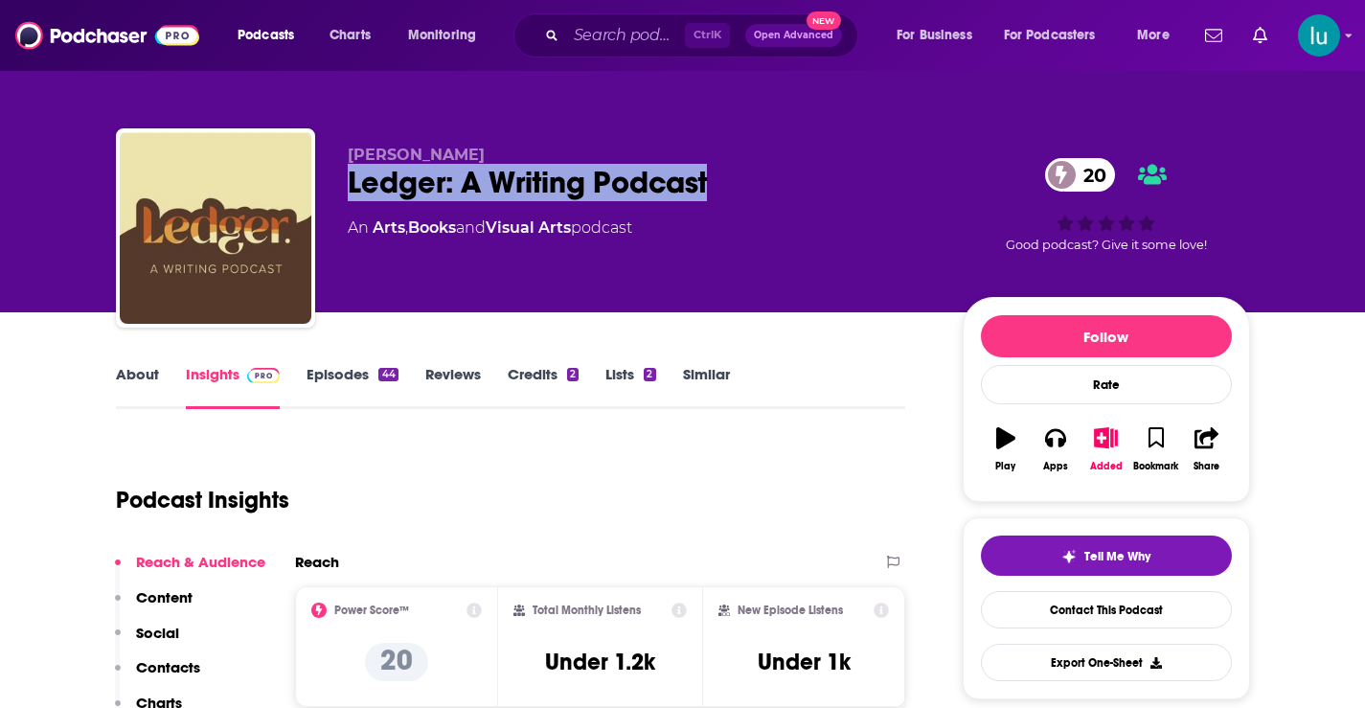
drag, startPoint x: 716, startPoint y: 178, endPoint x: 346, endPoint y: 191, distance: 370.1
click at [346, 190] on div "Austin R Wilson Ledger: A Writing Podcast 20 An Arts , Books and Visual Arts po…" at bounding box center [683, 231] width 1134 height 207
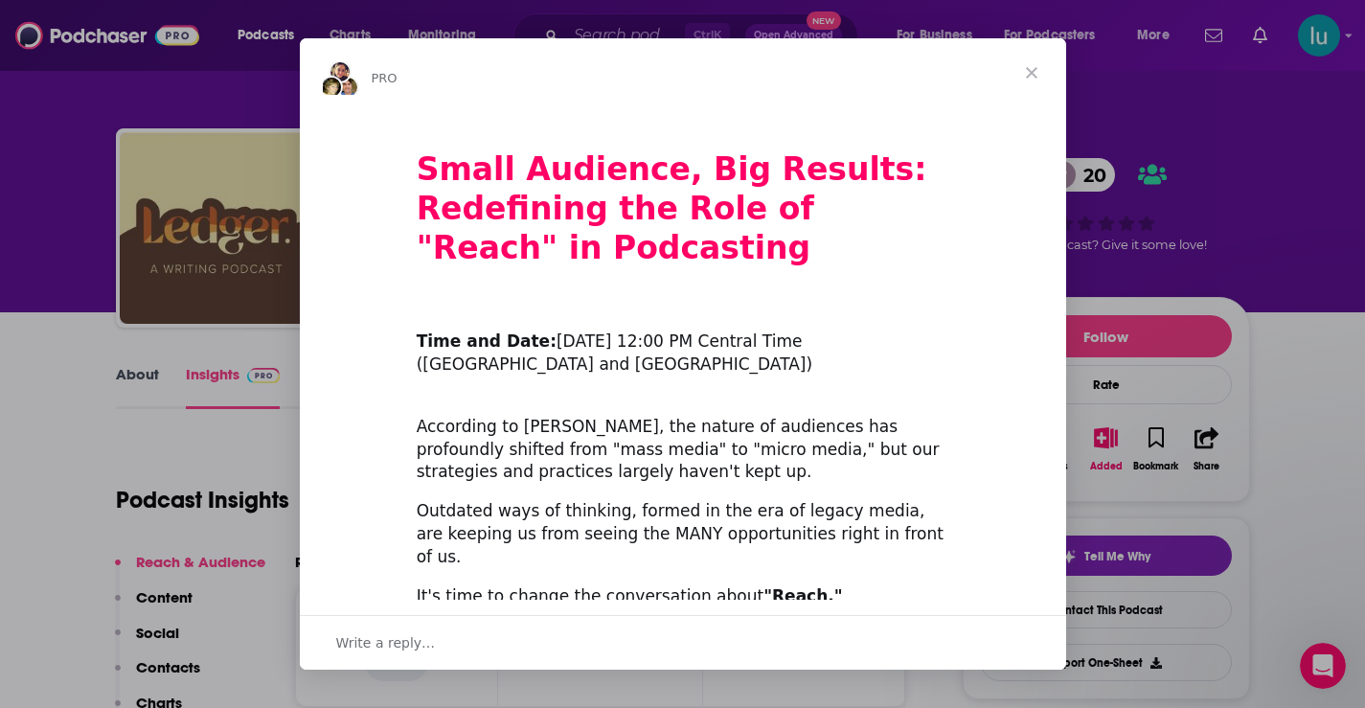
click at [1029, 70] on span "Close" at bounding box center [1031, 72] width 69 height 69
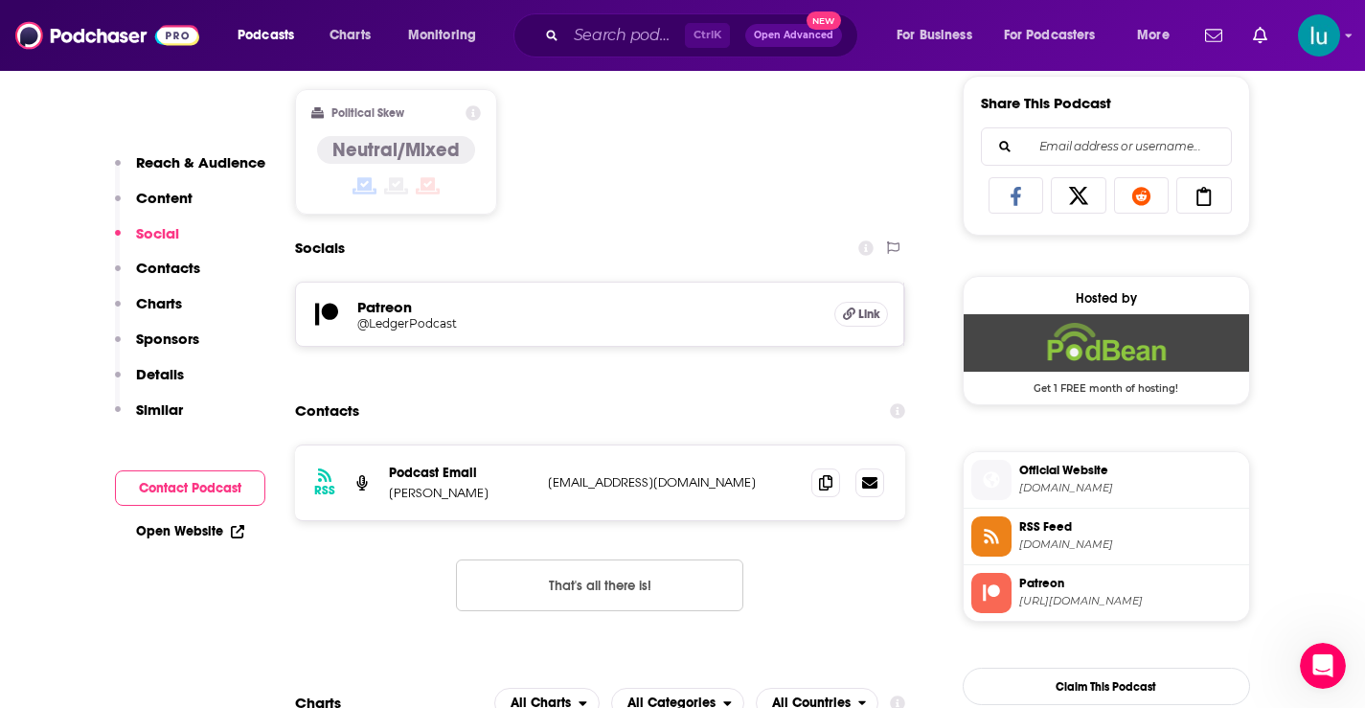
scroll to position [1251, 0]
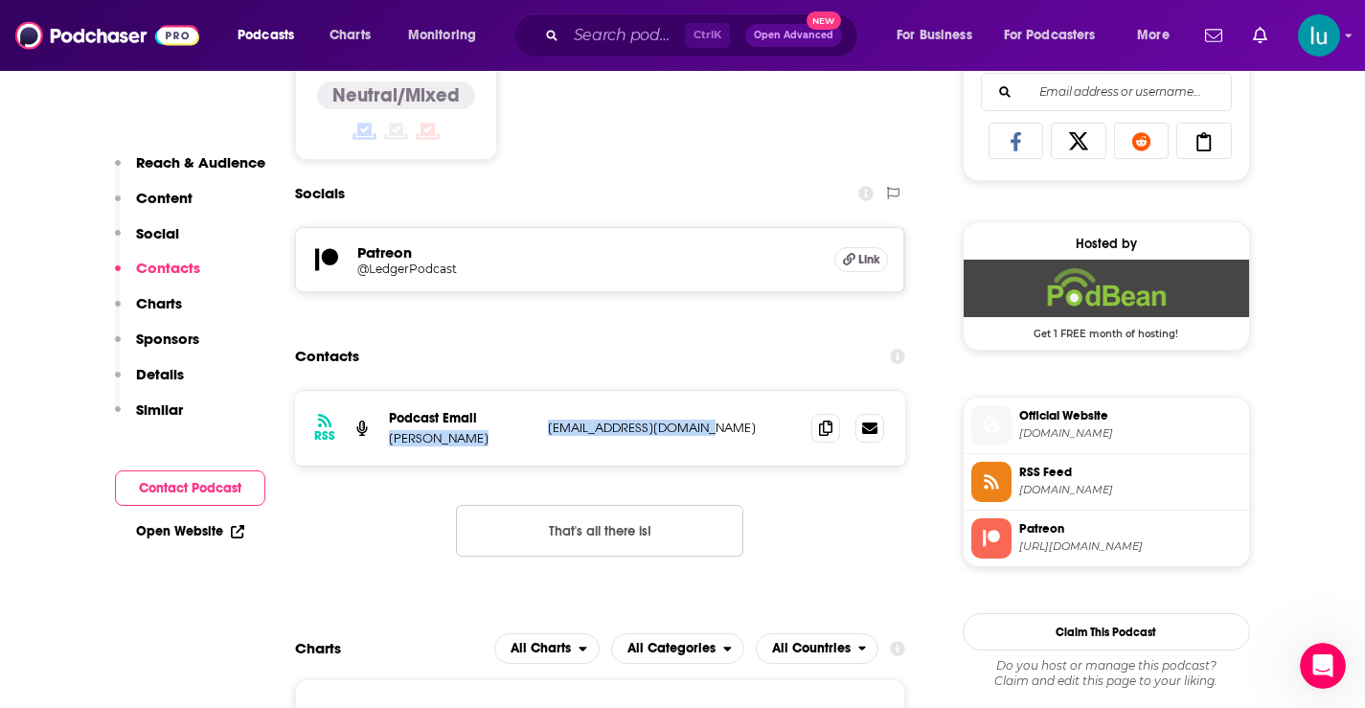
drag, startPoint x: 729, startPoint y: 427, endPoint x: 538, endPoint y: 423, distance: 190.7
click at [538, 423] on div "RSS Podcast Email Austin R Wilson LedgerBooks@outlook.com LedgerBooks@outlook.c…" at bounding box center [600, 428] width 611 height 75
copy div "Austin R Wilson LedgerBooks@outlook.com"
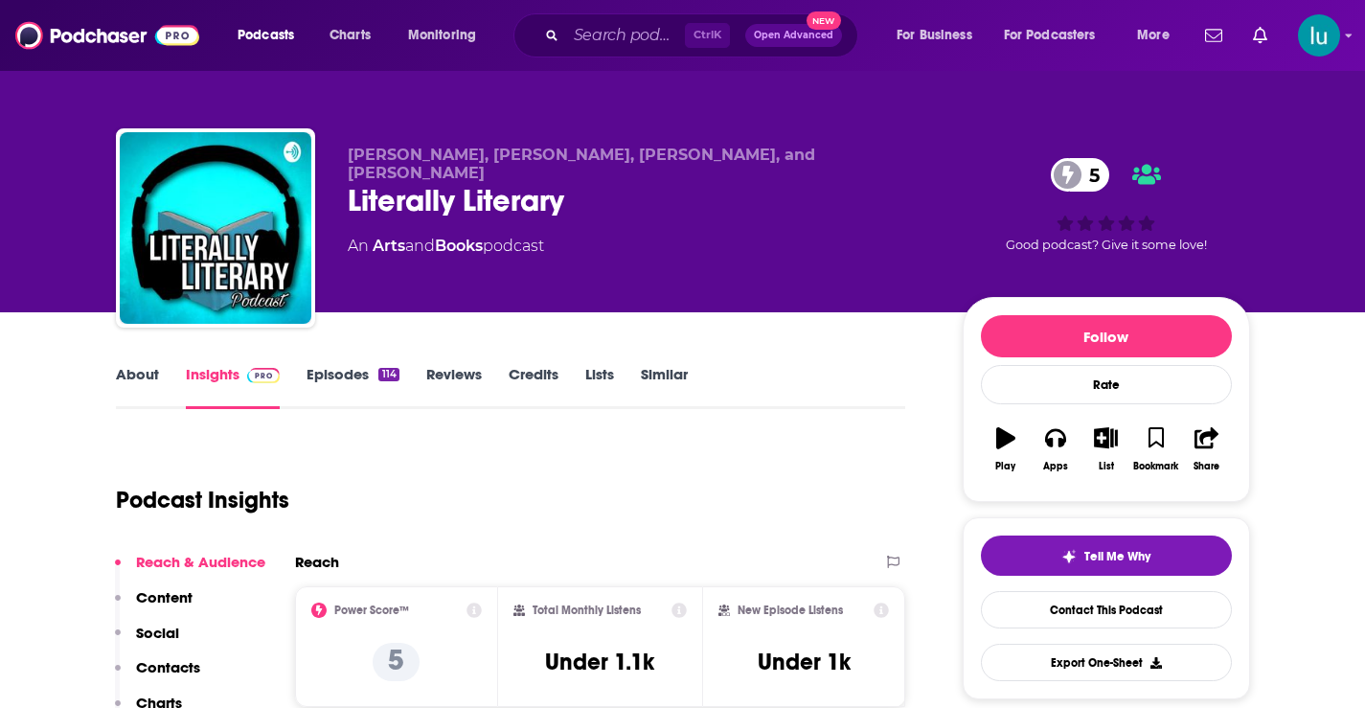
click at [142, 375] on link "About" at bounding box center [137, 387] width 43 height 44
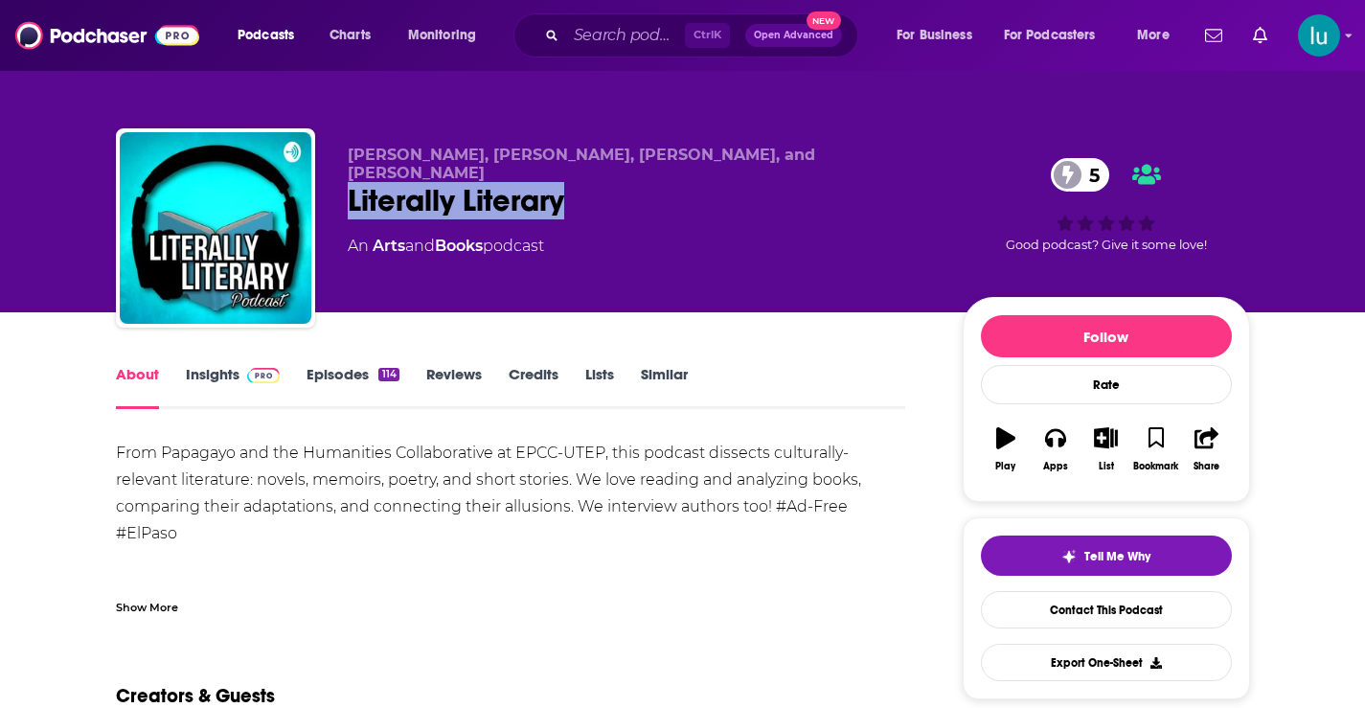
drag, startPoint x: 570, startPoint y: 182, endPoint x: 355, endPoint y: 189, distance: 215.7
click at [344, 188] on div "Reyna Muñoz, Vanessa Zuñiga, Richie Marrufo, and jorge gomez Literally Literary…" at bounding box center [683, 231] width 1134 height 207
copy h1 "Literally Literary"
click at [220, 373] on link "Insights" at bounding box center [233, 387] width 95 height 44
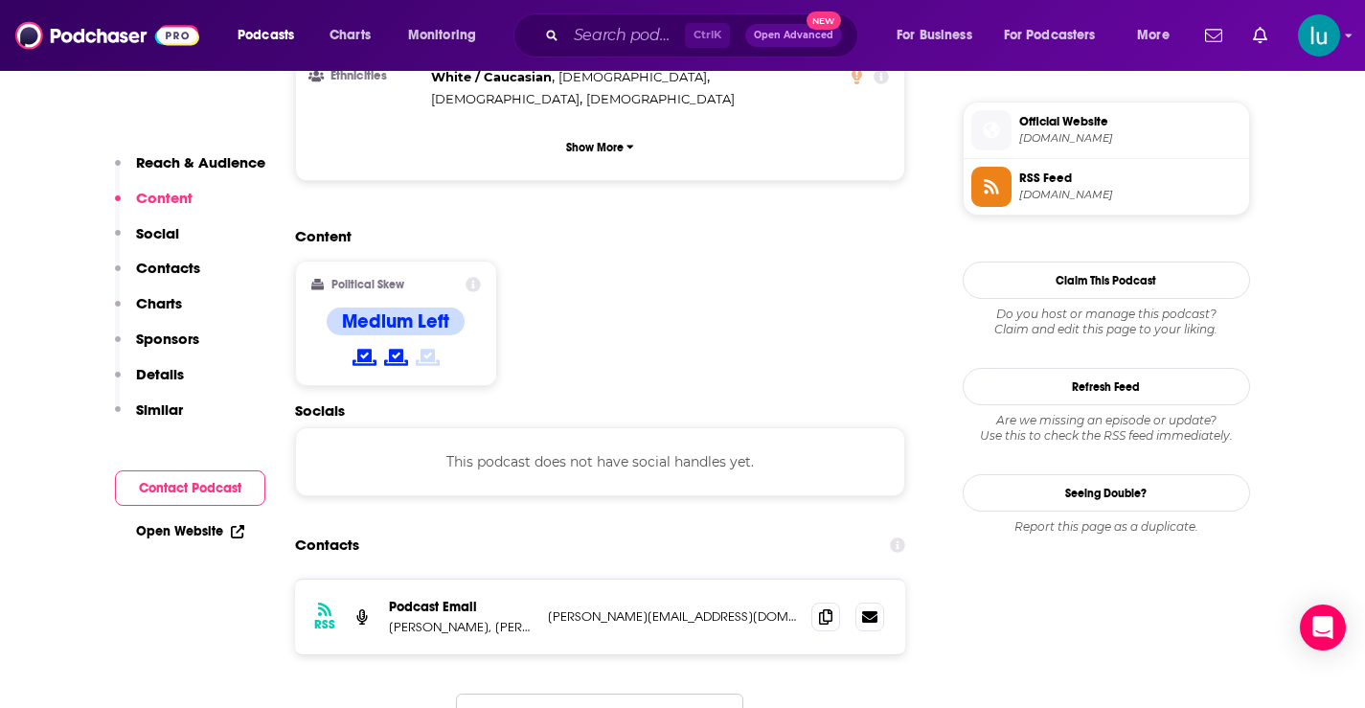
scroll to position [1413, 0]
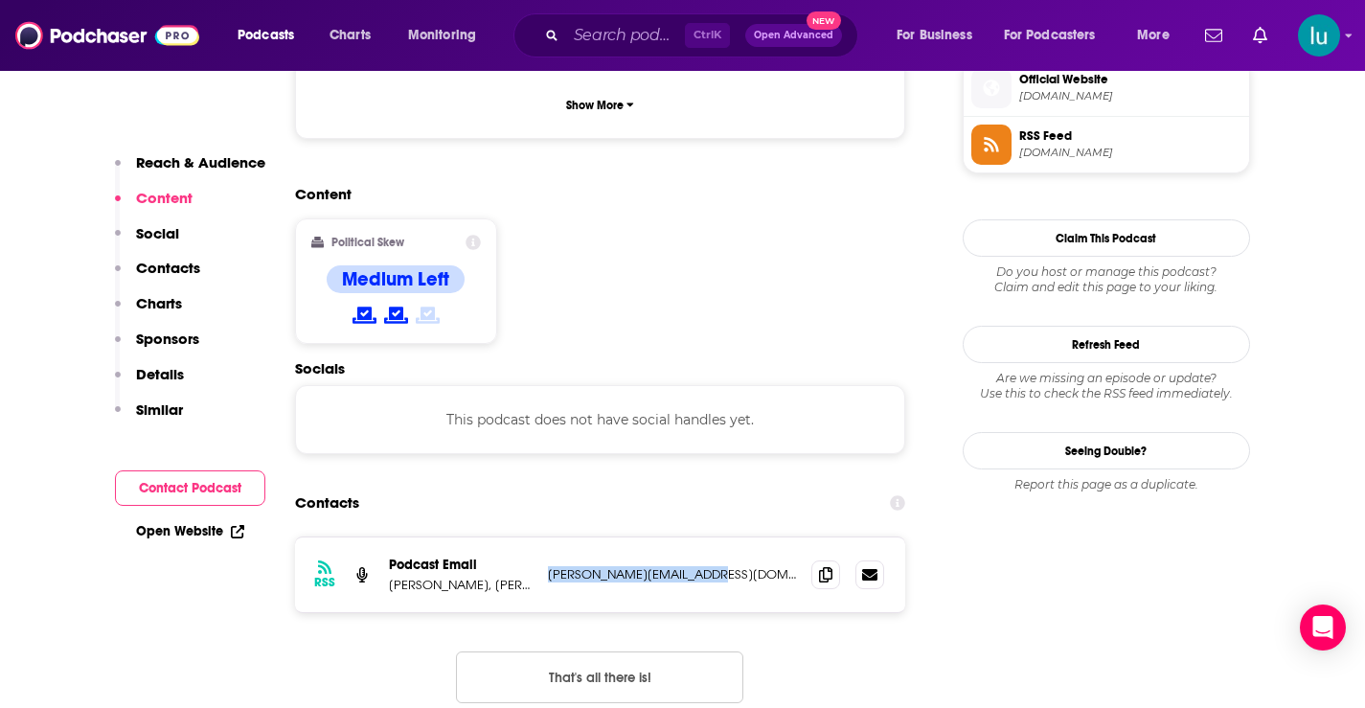
drag, startPoint x: 726, startPoint y: 465, endPoint x: 552, endPoint y: 466, distance: 174.4
click at [536, 538] on div "RSS Podcast Email Reyna Muñoz, Vanessa Zuñiga, Richie Marrufo, and jorge gomez …" at bounding box center [600, 575] width 611 height 75
copy div "uñiga, Richie Marrufo, and jorge gomez jorge.gomez915@gmail.com"
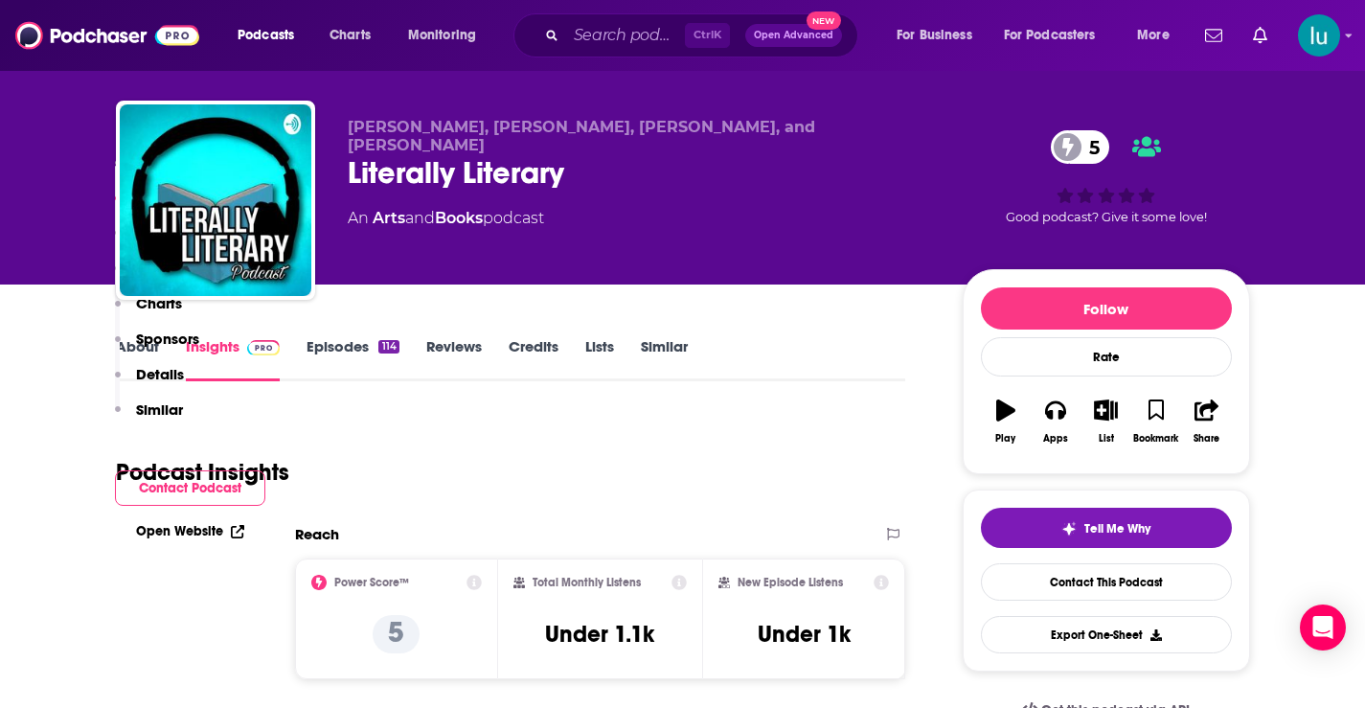
scroll to position [0, 0]
